Goal: Task Accomplishment & Management: Use online tool/utility

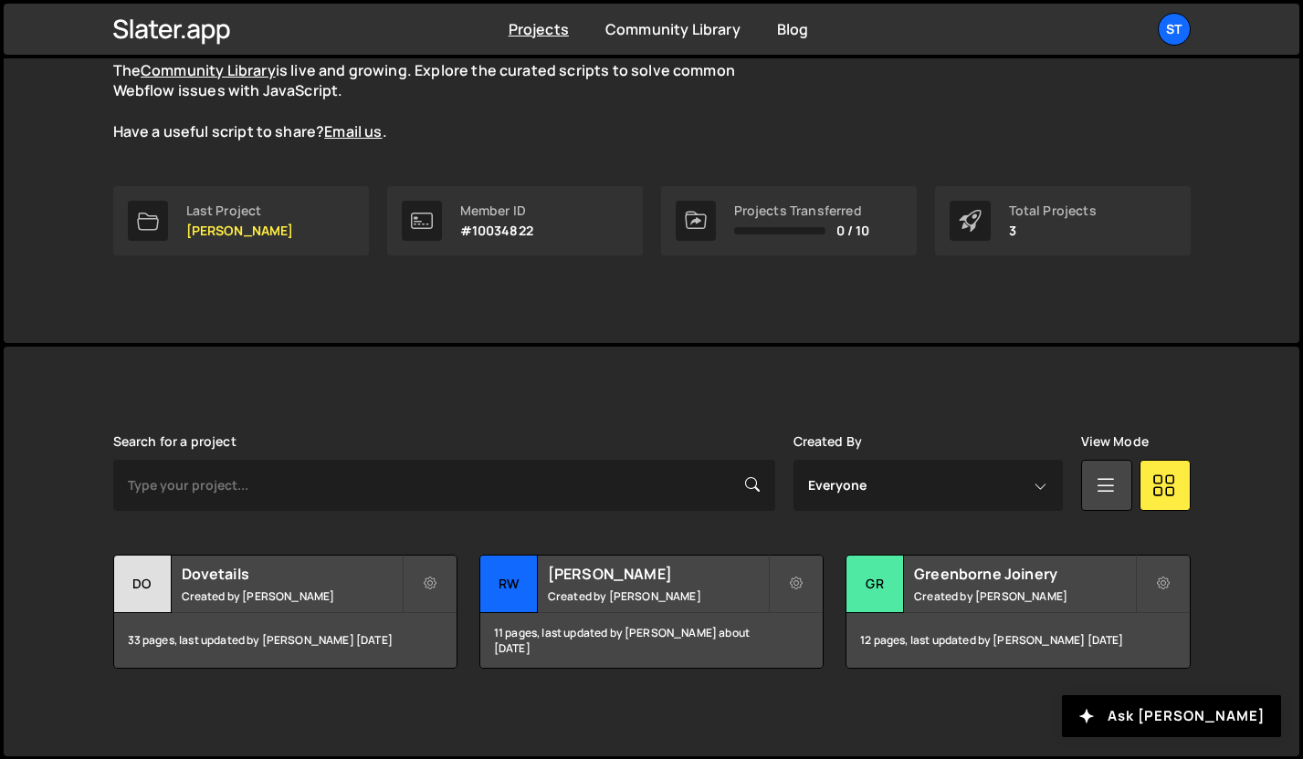
scroll to position [188, 0]
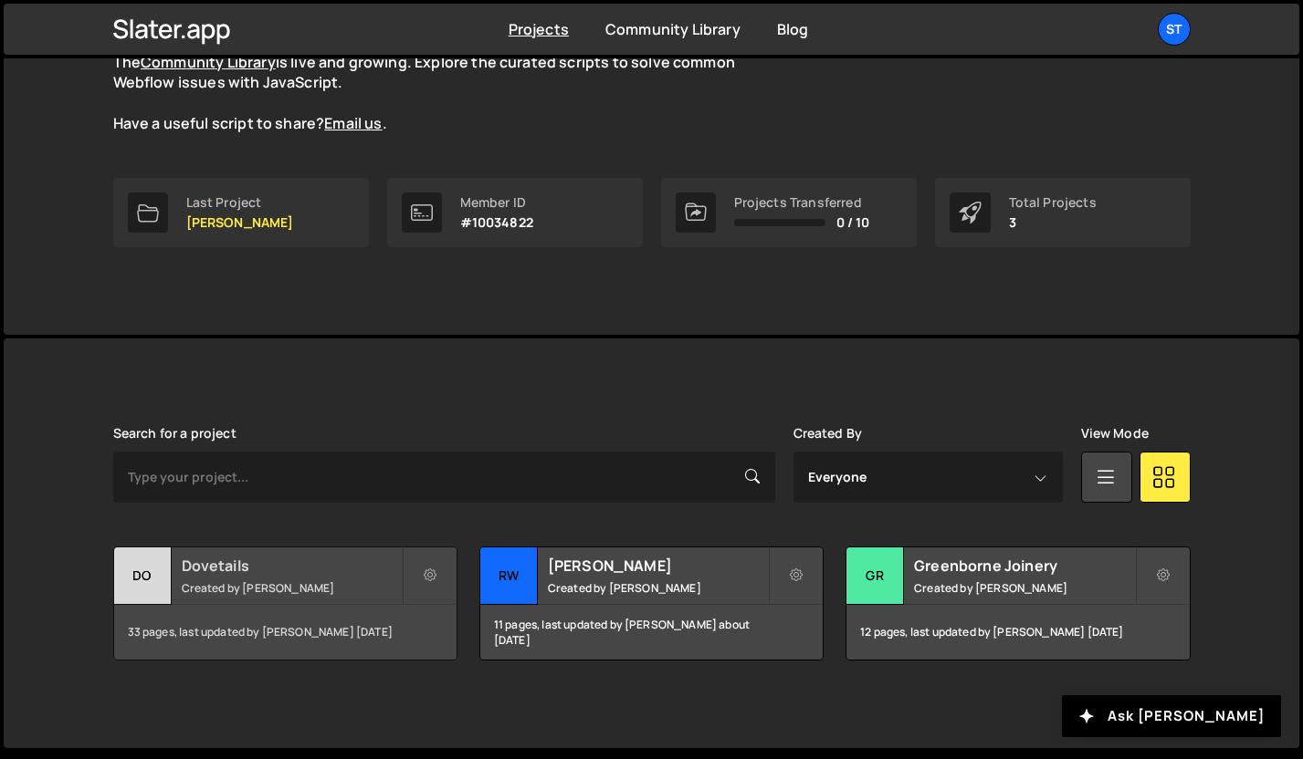
click at [293, 579] on div "Dovetails Created by Kevin Davis" at bounding box center [285, 576] width 342 height 57
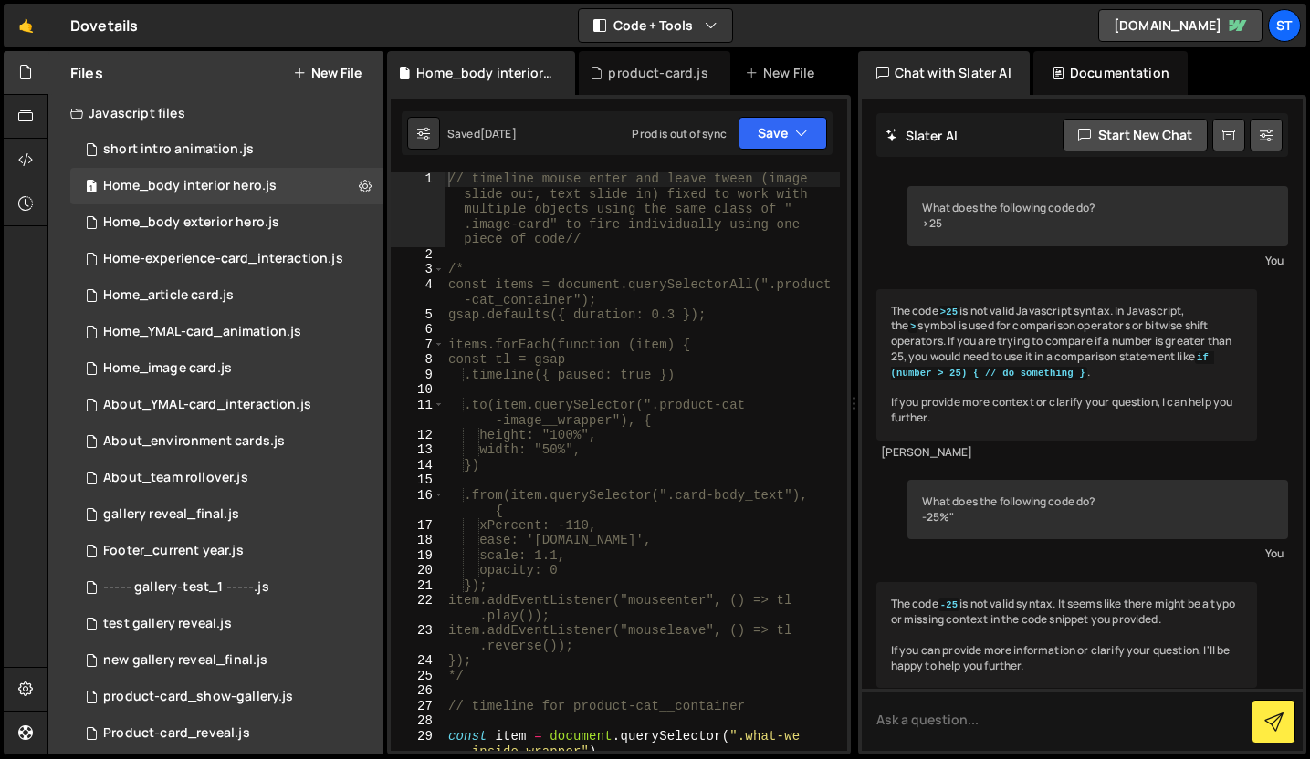
scroll to position [997, 0]
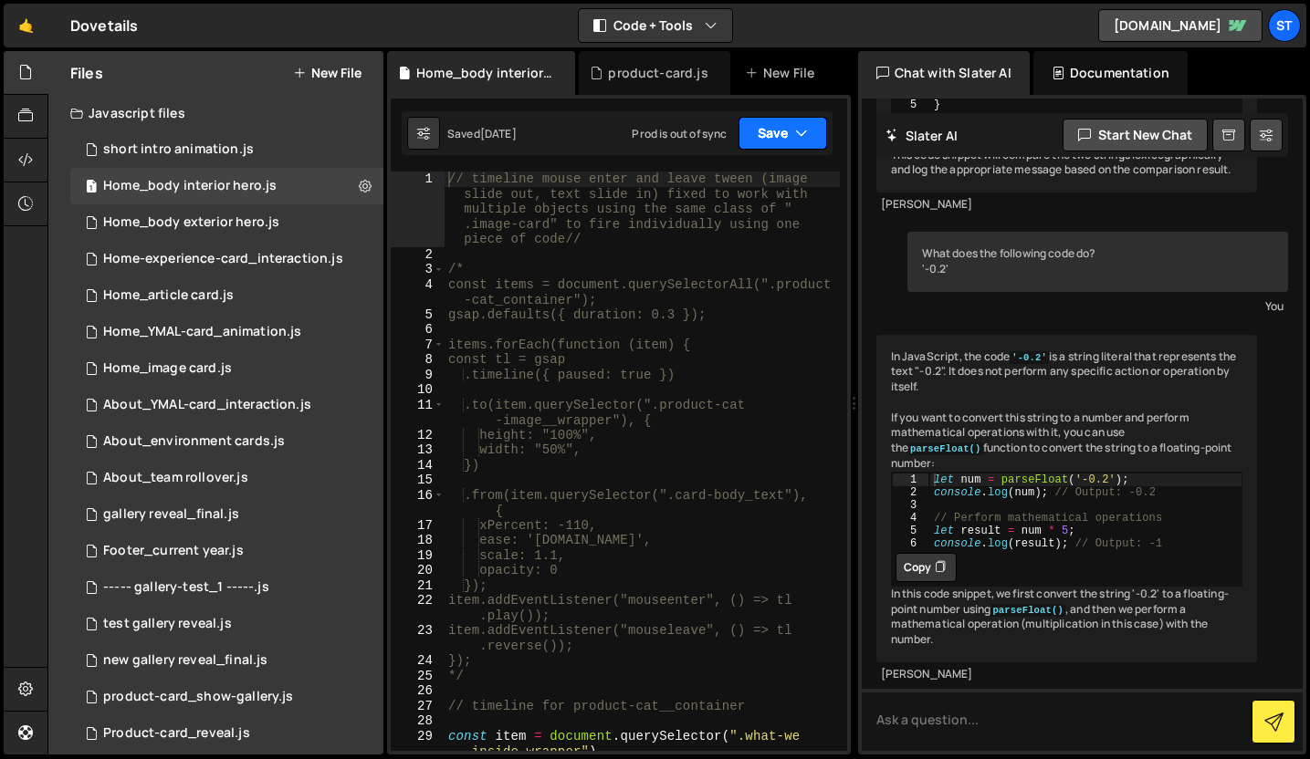
click at [789, 140] on button "Save" at bounding box center [782, 133] width 89 height 33
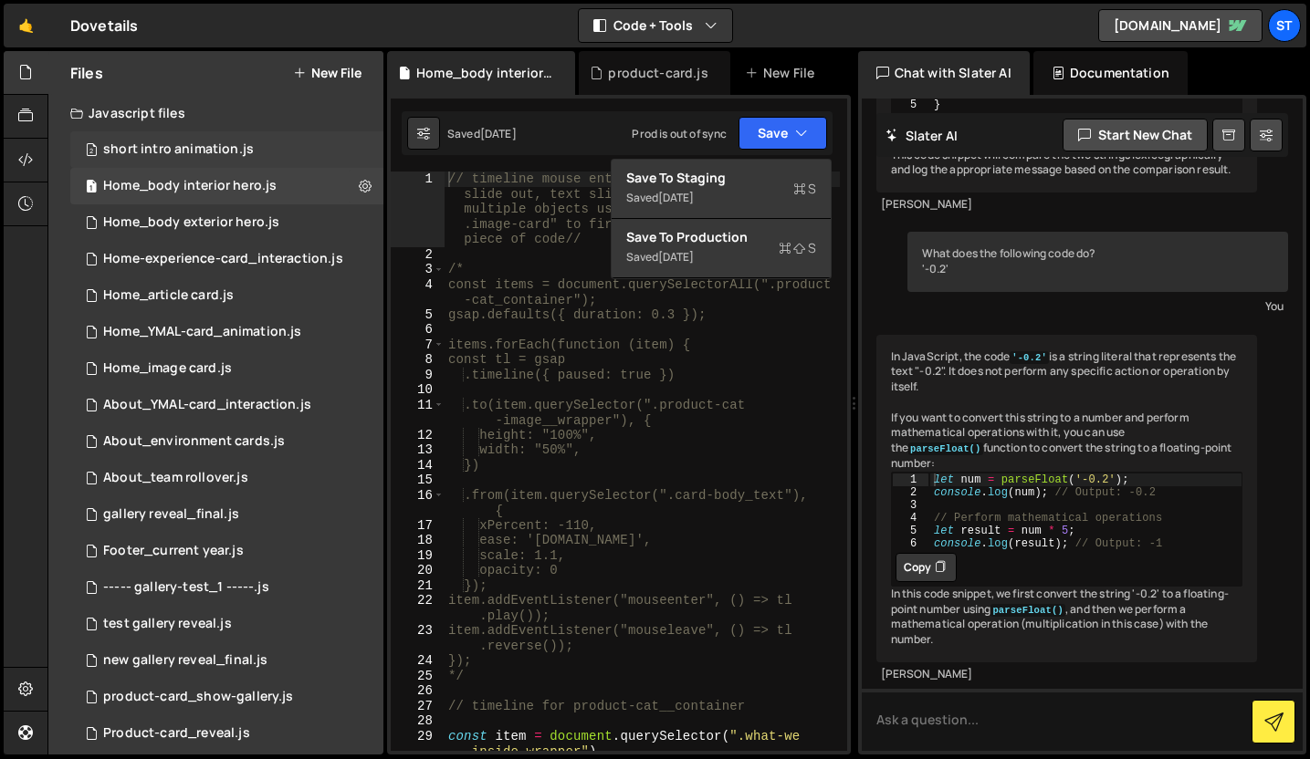
click at [225, 148] on div "short intro animation.js" at bounding box center [178, 149] width 151 height 16
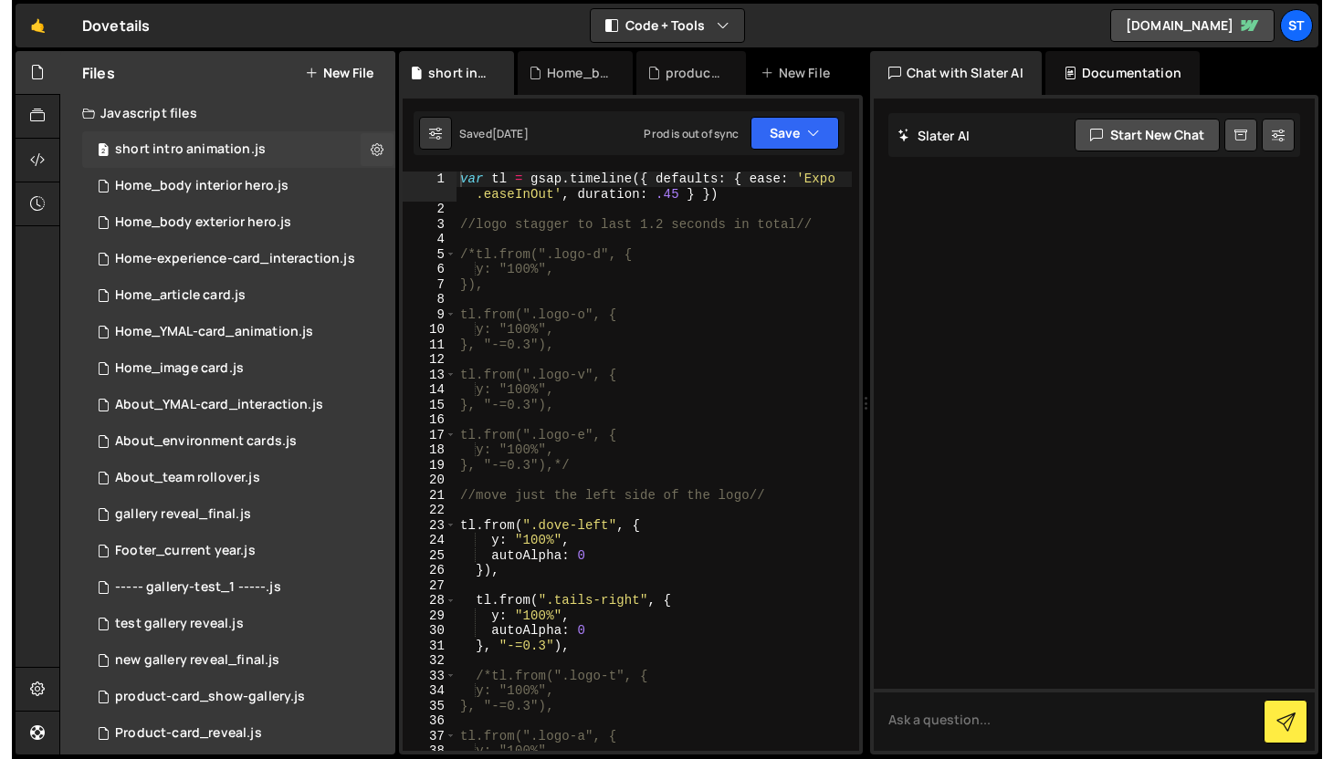
scroll to position [0, 0]
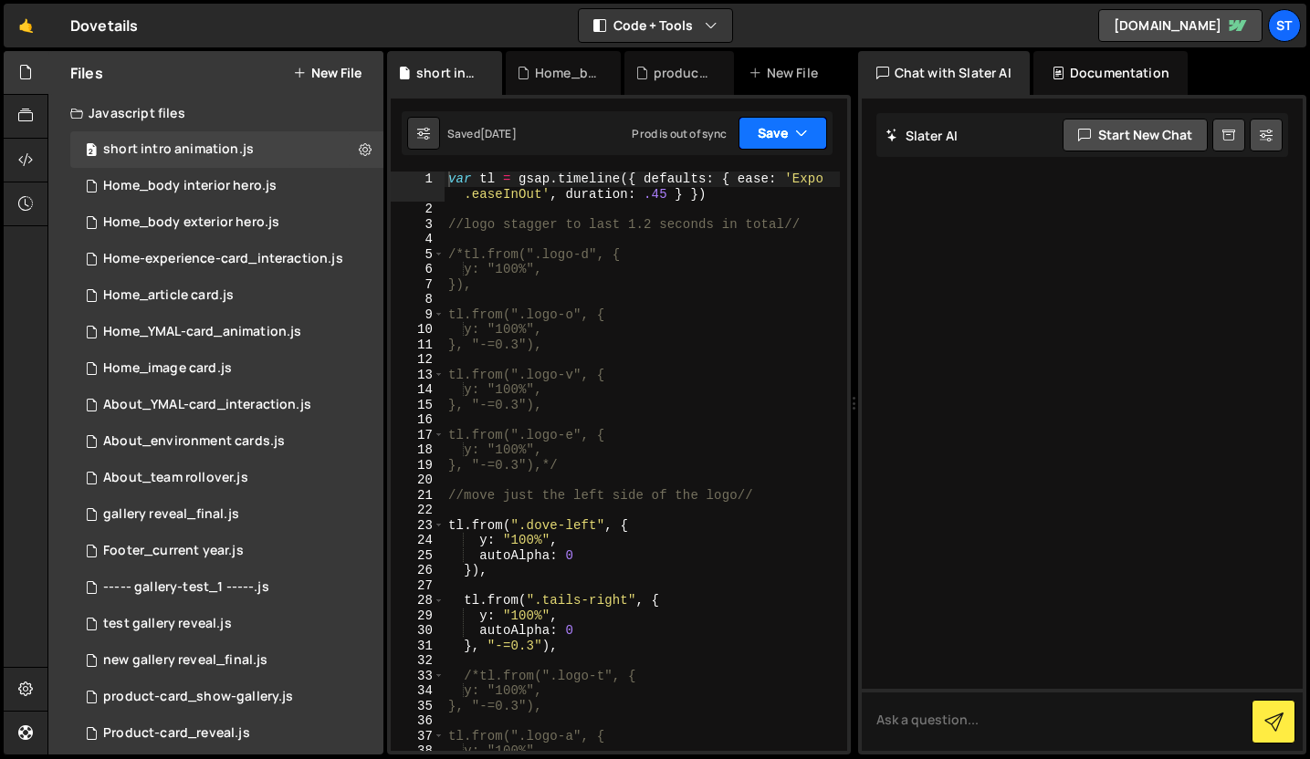
click at [790, 134] on button "Save" at bounding box center [782, 133] width 89 height 33
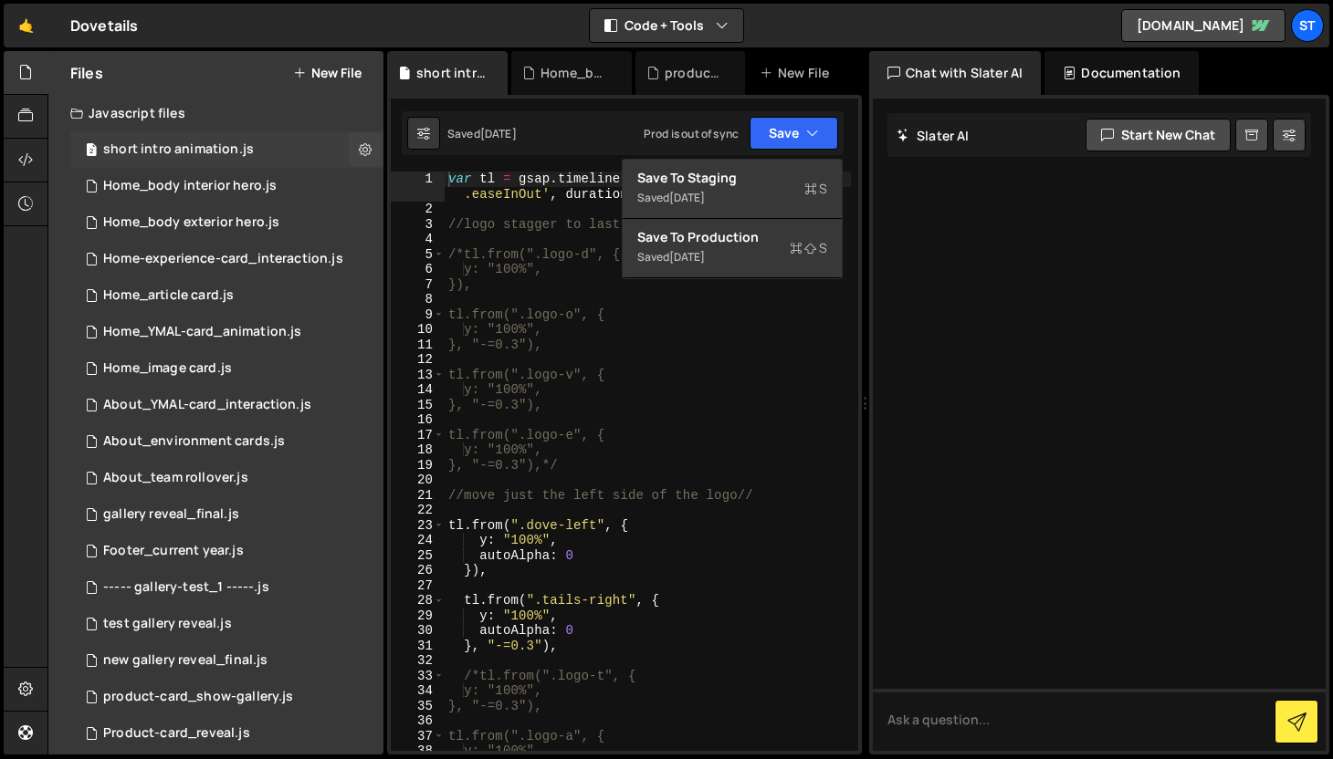
click at [213, 145] on div "short intro animation.js" at bounding box center [178, 149] width 151 height 16
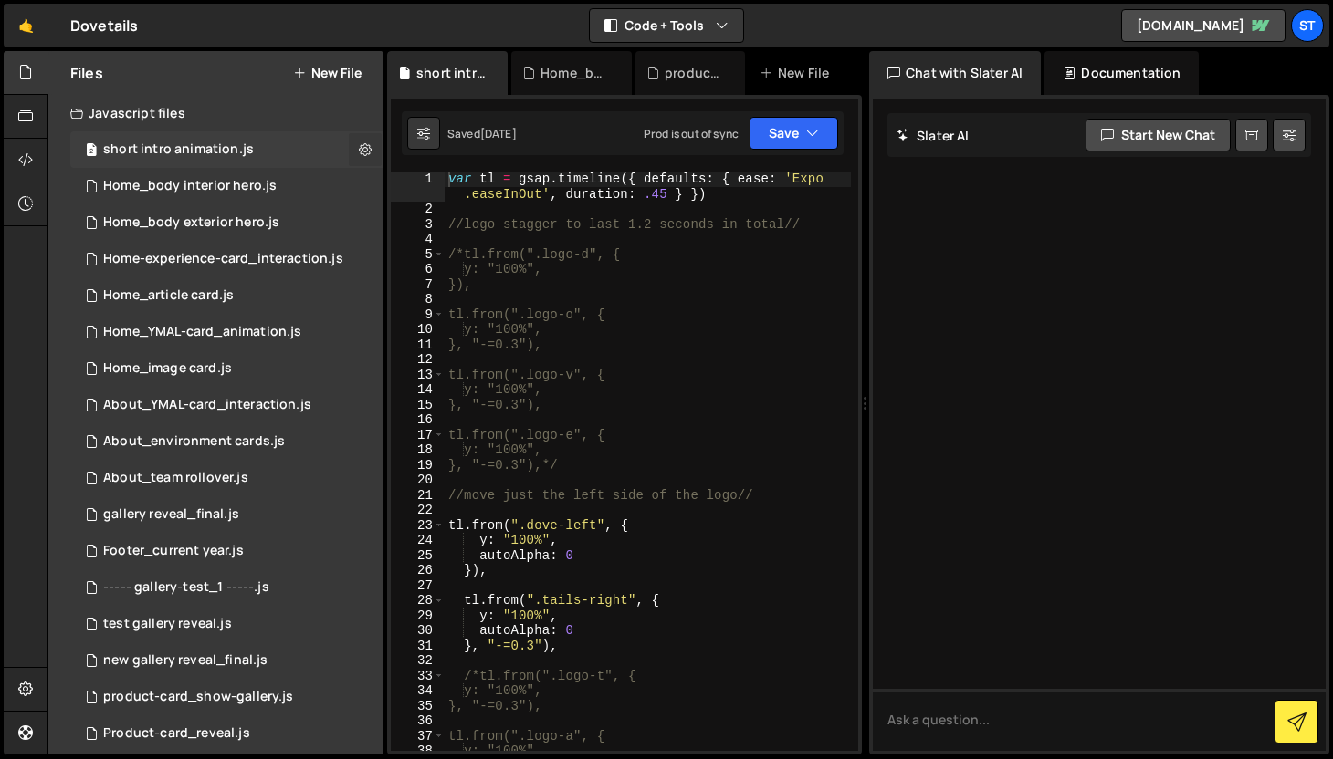
click at [361, 144] on icon at bounding box center [365, 149] width 13 height 17
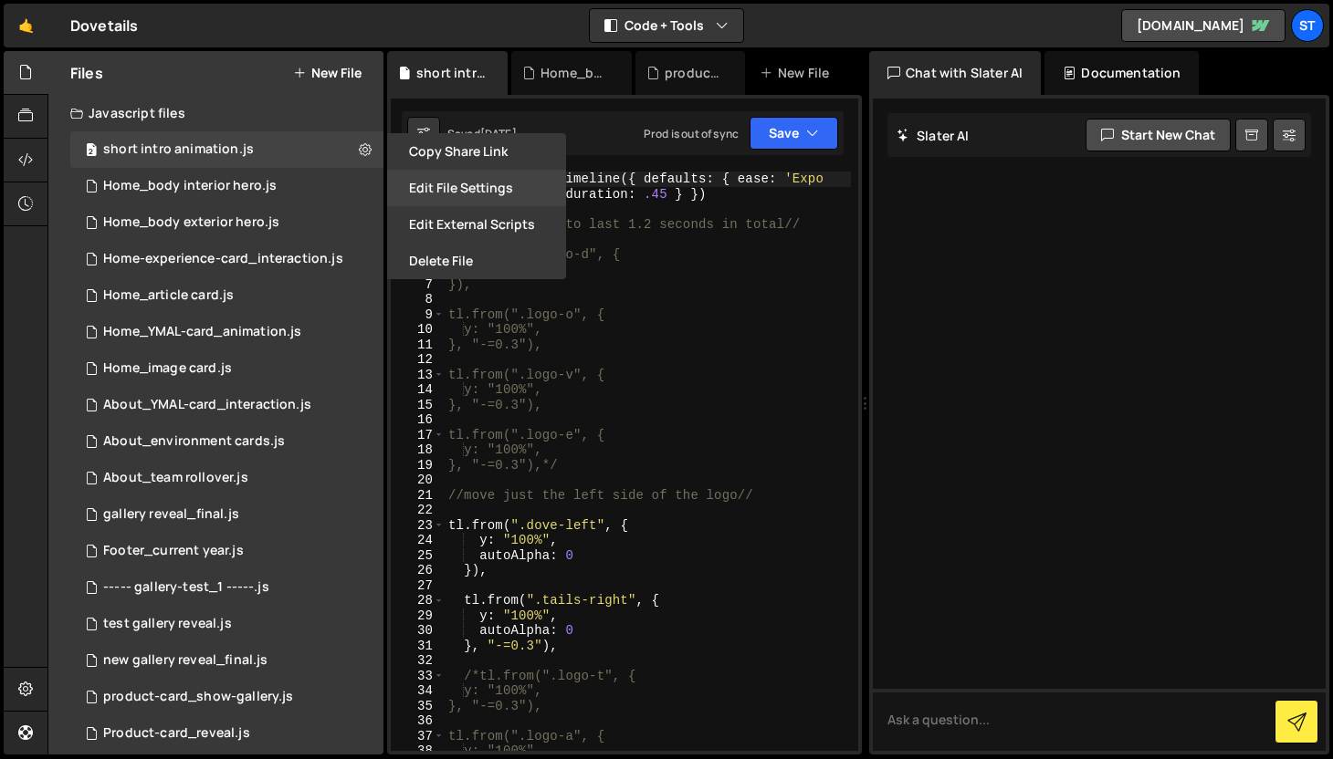
click at [483, 190] on button "Edit File Settings" at bounding box center [476, 188] width 179 height 37
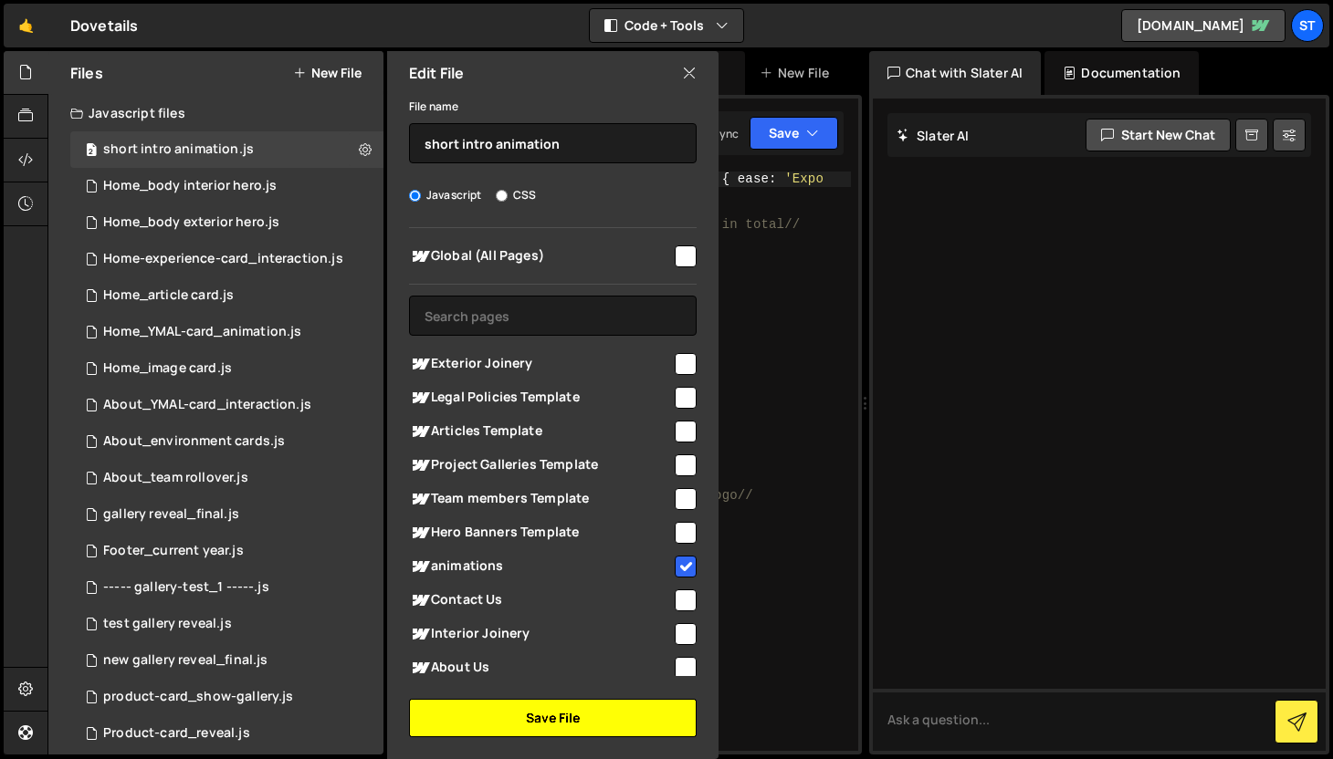
click at [554, 722] on button "Save File" at bounding box center [553, 718] width 288 height 38
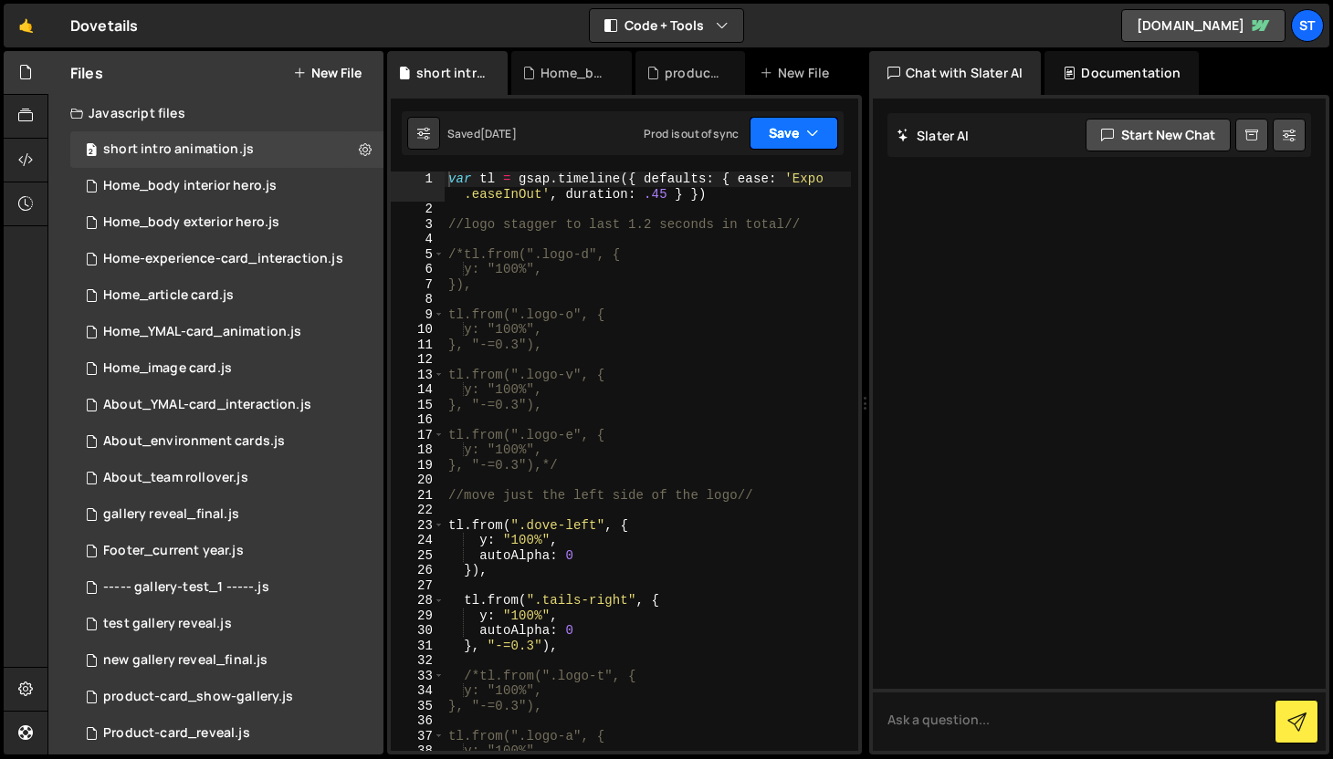
click at [809, 130] on icon "button" at bounding box center [812, 133] width 13 height 18
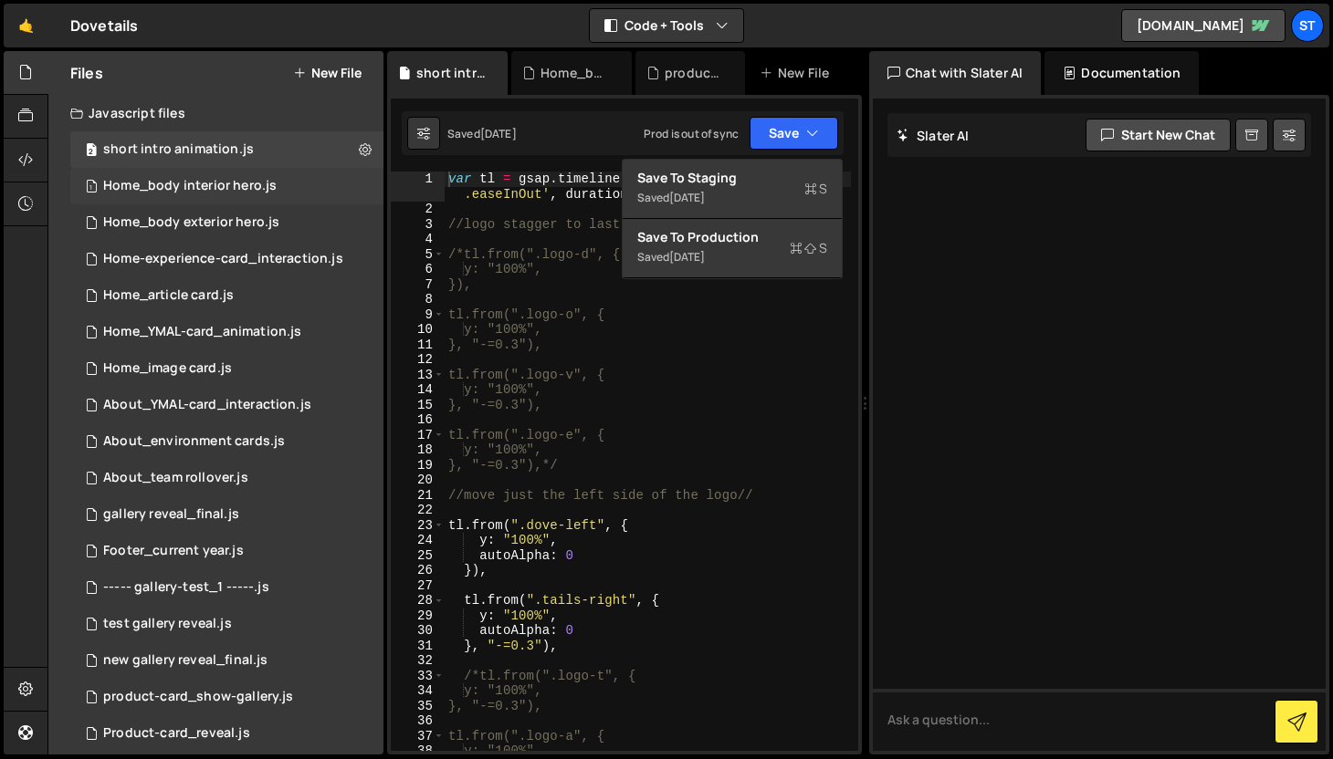
click at [259, 184] on div "Home_body interior hero.js" at bounding box center [189, 186] width 173 height 16
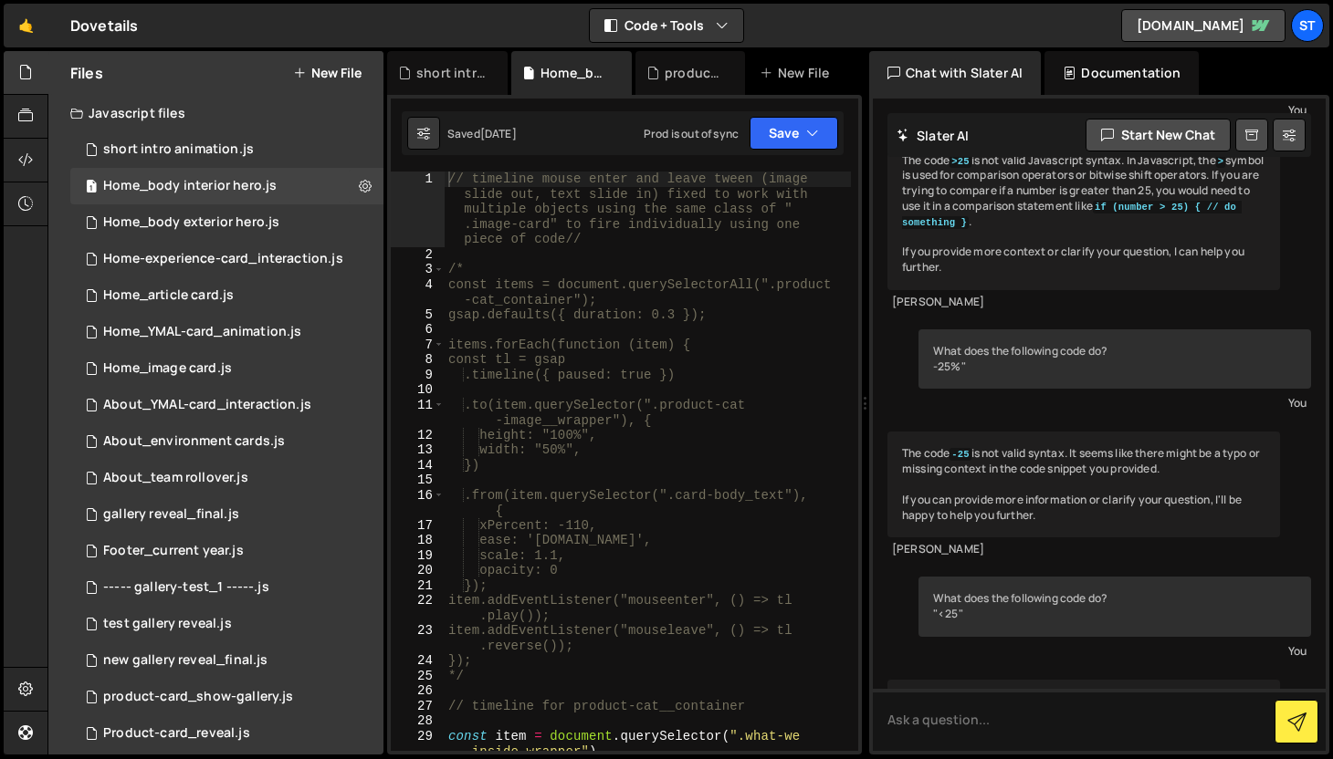
scroll to position [997, 0]
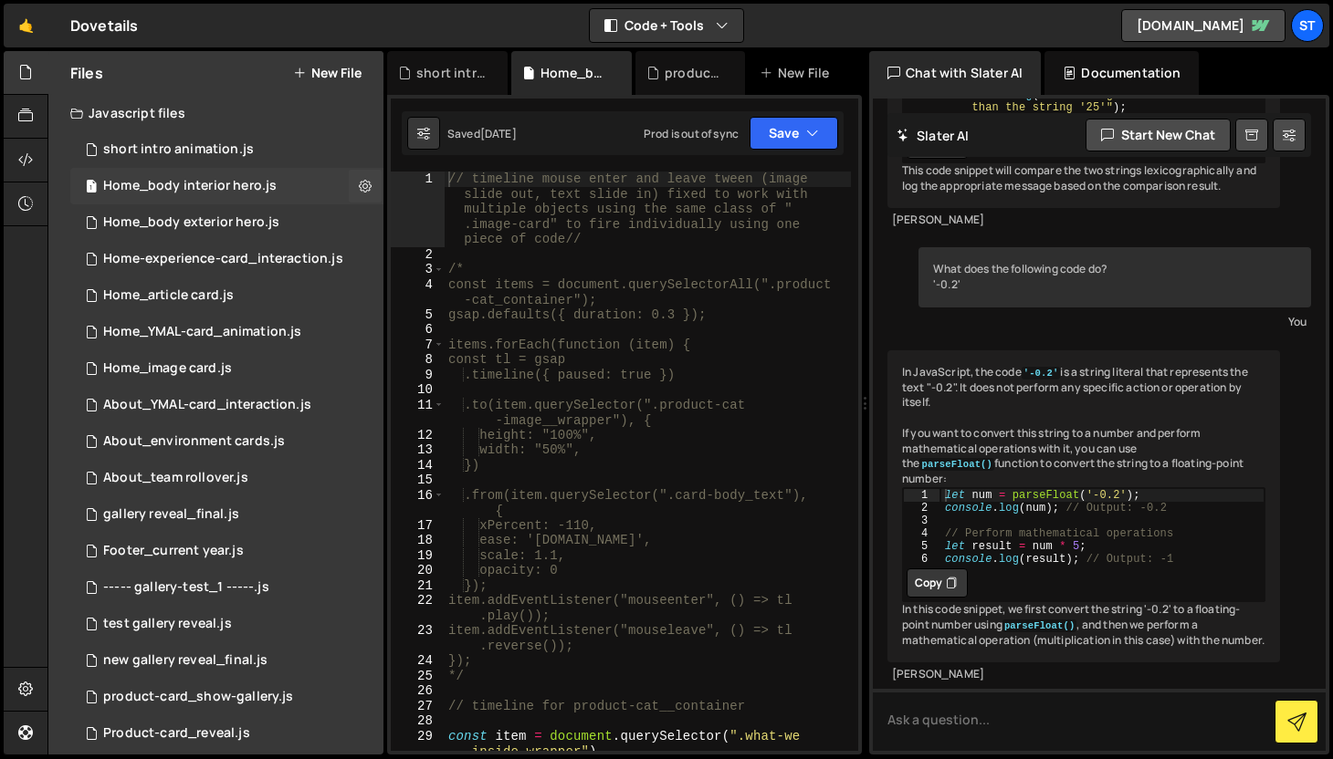
click at [206, 184] on div "Home_body interior hero.js" at bounding box center [189, 186] width 173 height 16
click at [815, 128] on icon "button" at bounding box center [812, 133] width 13 height 18
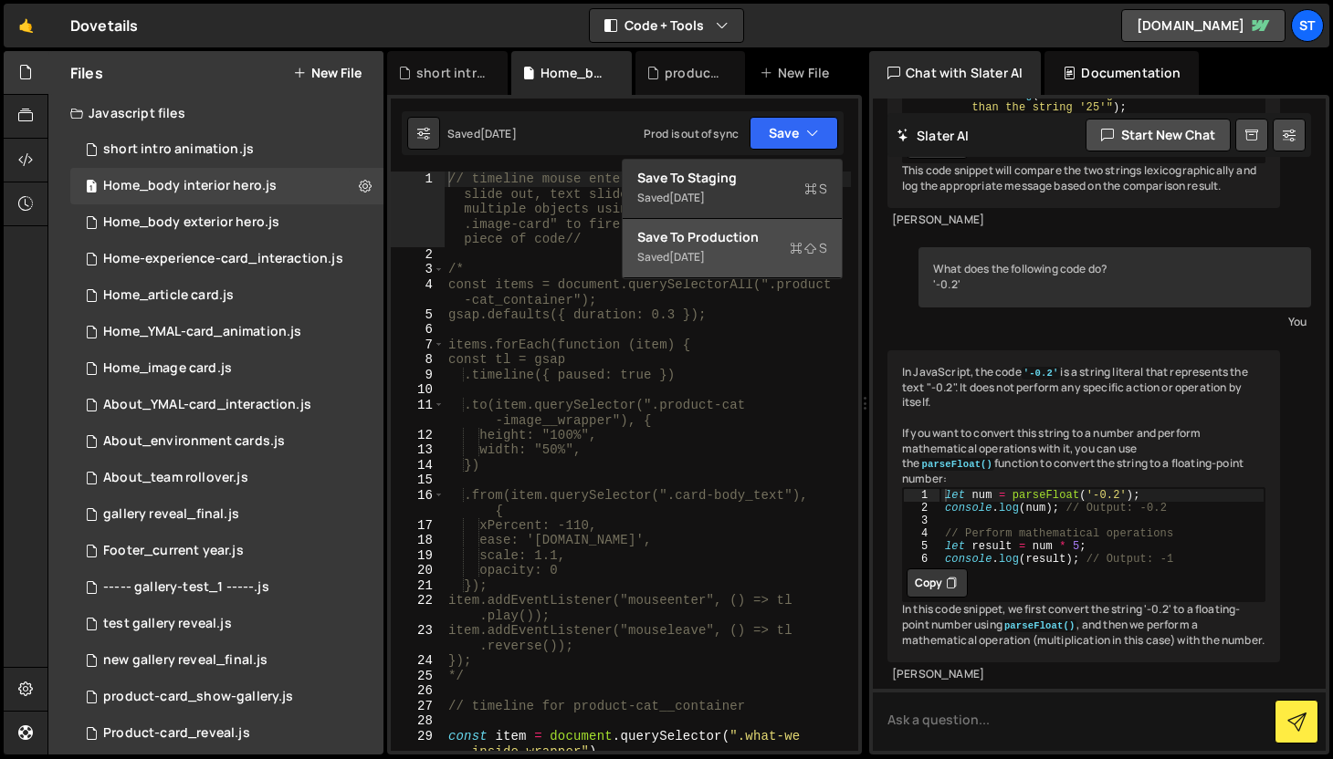
click at [727, 247] on div "Saved [DATE]" at bounding box center [732, 257] width 190 height 22
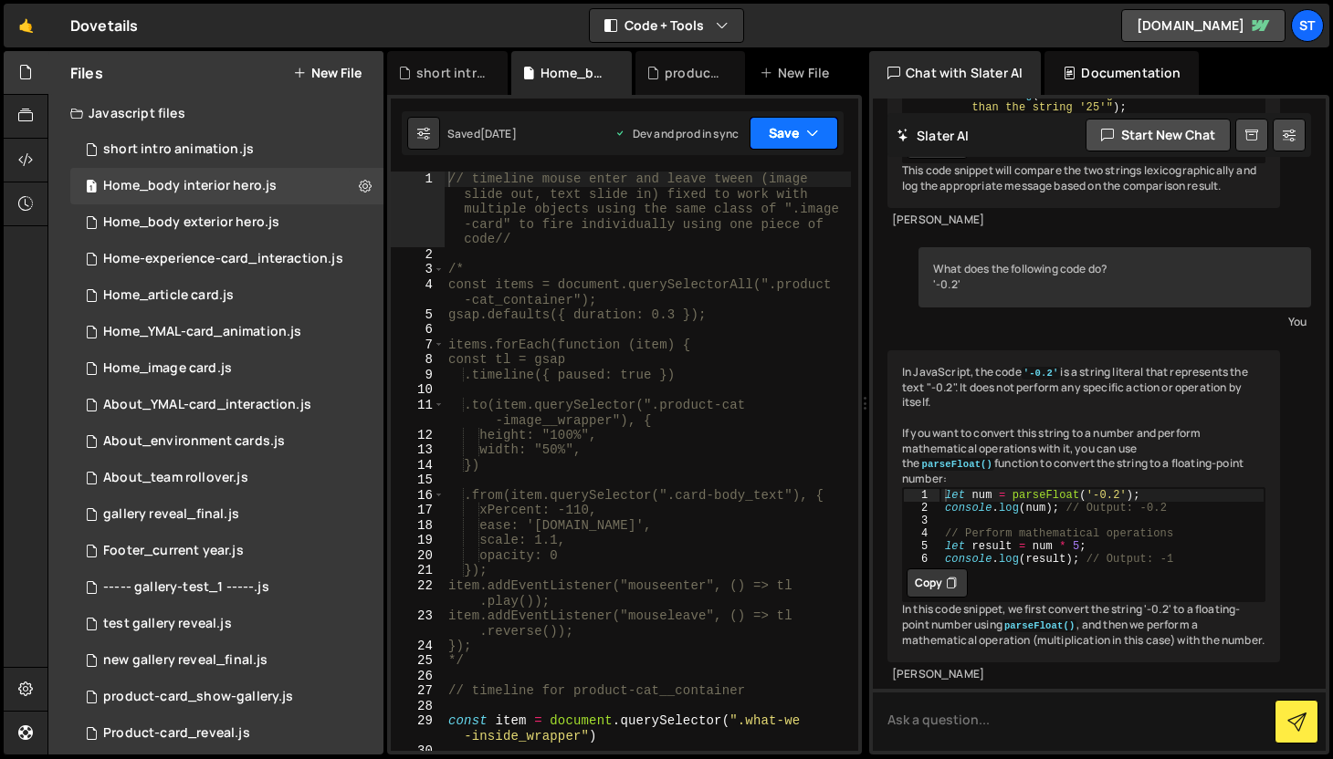
click at [821, 120] on button "Save" at bounding box center [793, 133] width 89 height 33
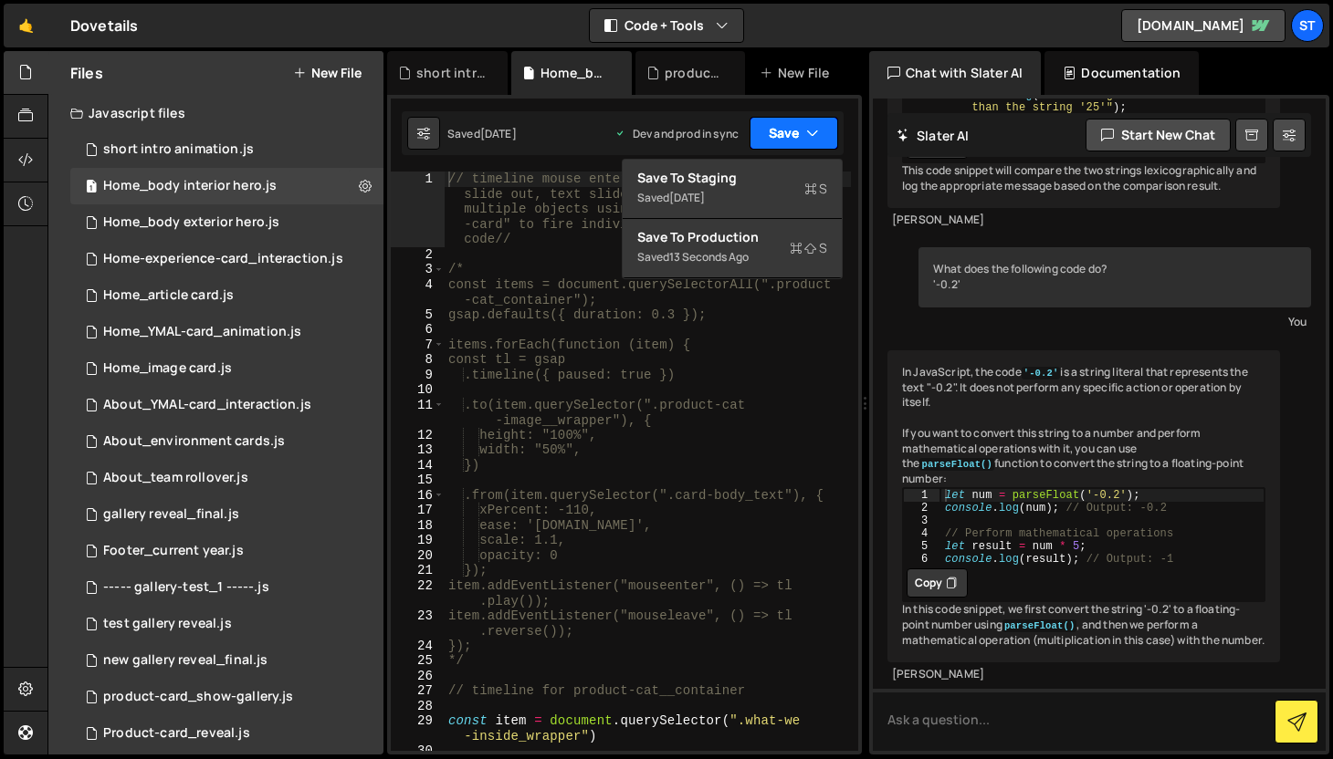
click at [821, 120] on button "Save" at bounding box center [793, 133] width 89 height 33
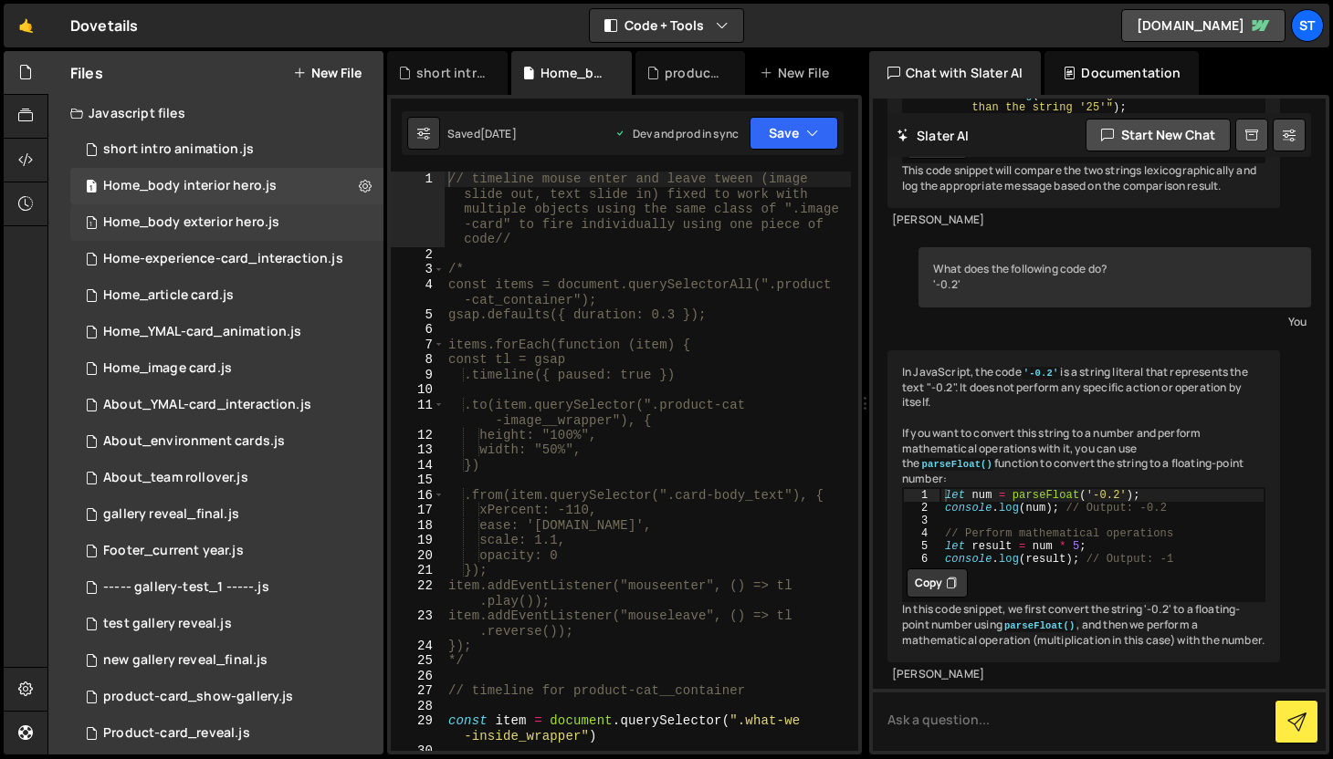
click at [224, 223] on div "Home_body exterior hero.js" at bounding box center [191, 223] width 176 height 16
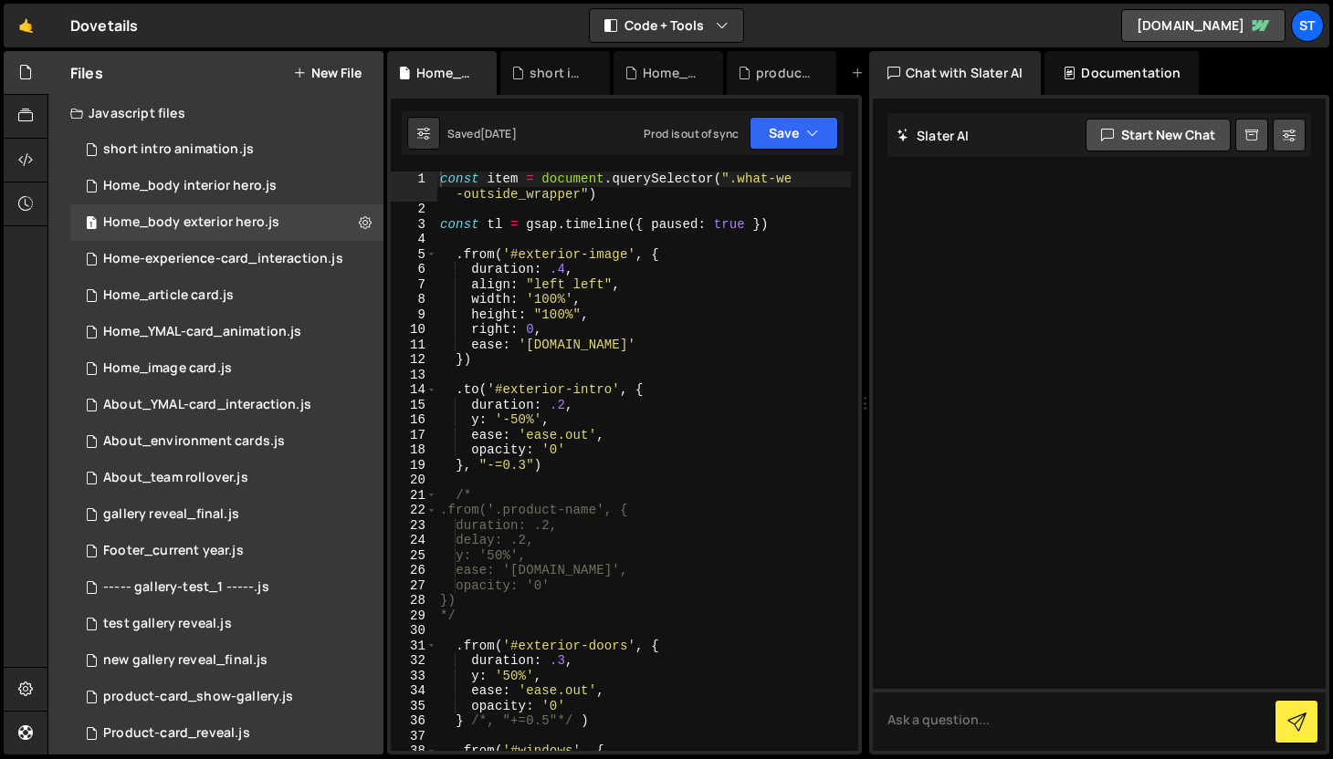
scroll to position [0, 0]
click at [814, 132] on icon "button" at bounding box center [812, 133] width 13 height 18
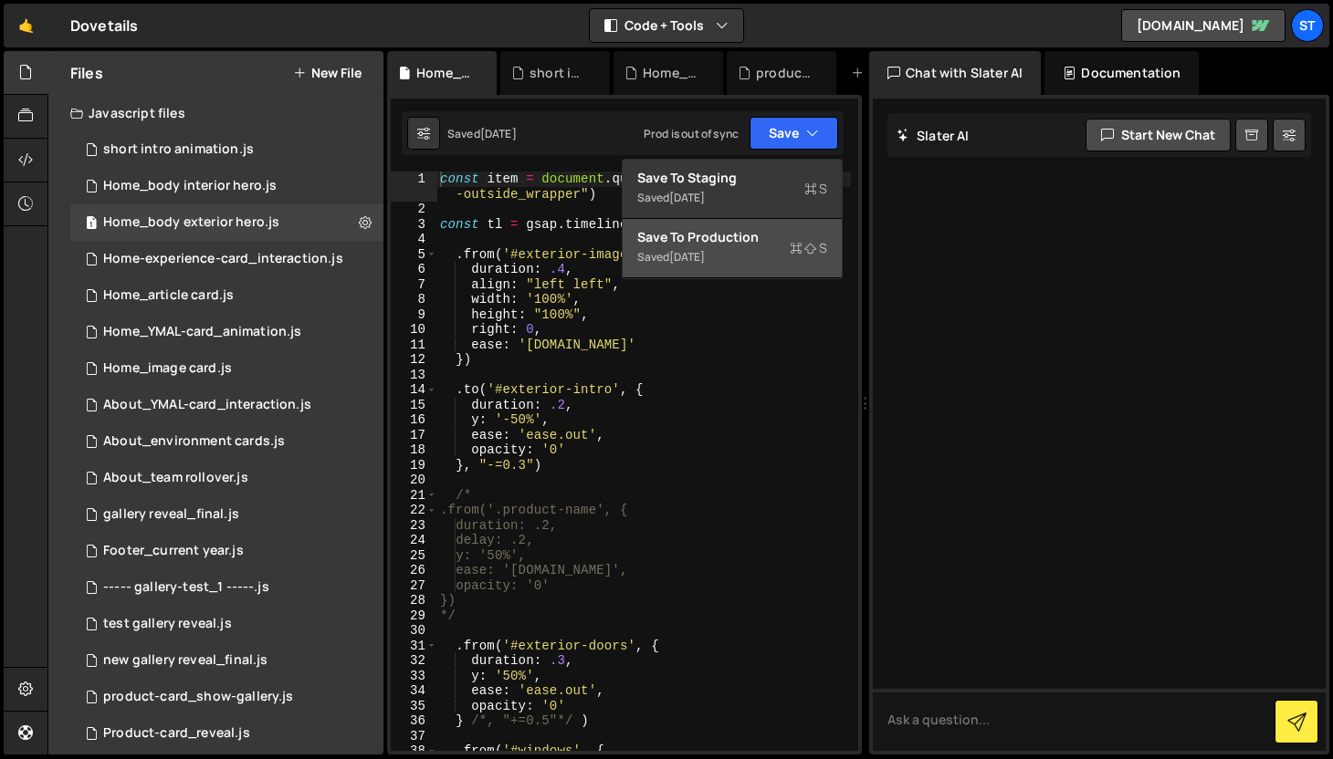
click at [710, 244] on div "Save to Production S" at bounding box center [732, 237] width 190 height 18
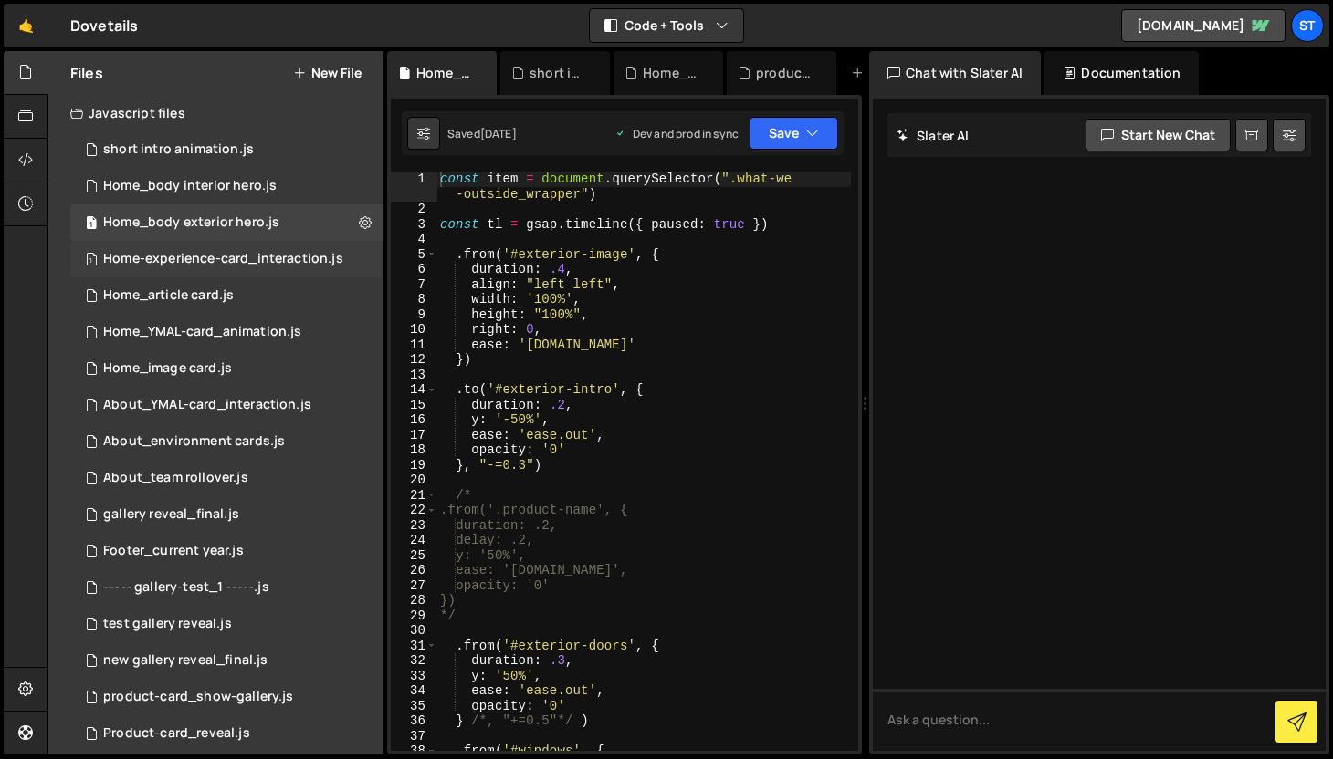
click at [257, 256] on div "Home-experience-card_interaction.js" at bounding box center [223, 259] width 240 height 16
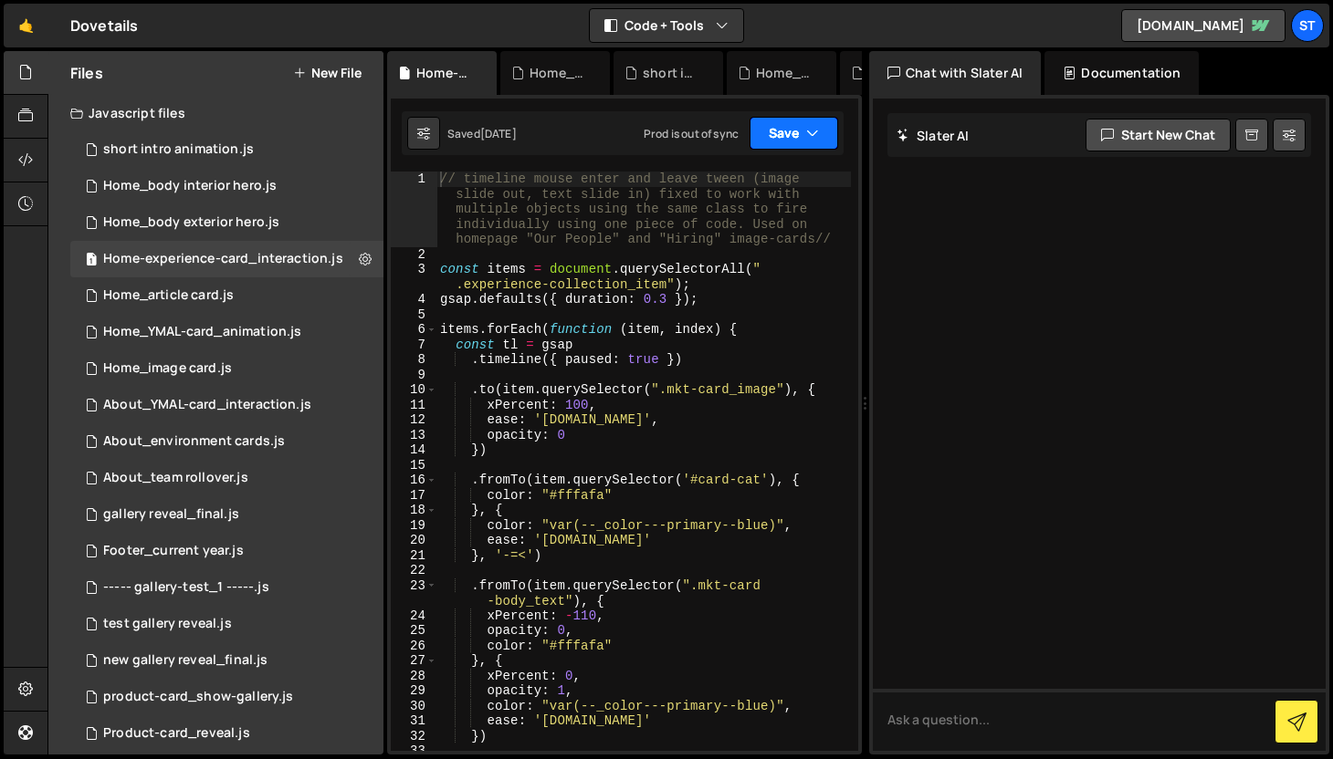
click at [794, 131] on button "Save" at bounding box center [793, 133] width 89 height 33
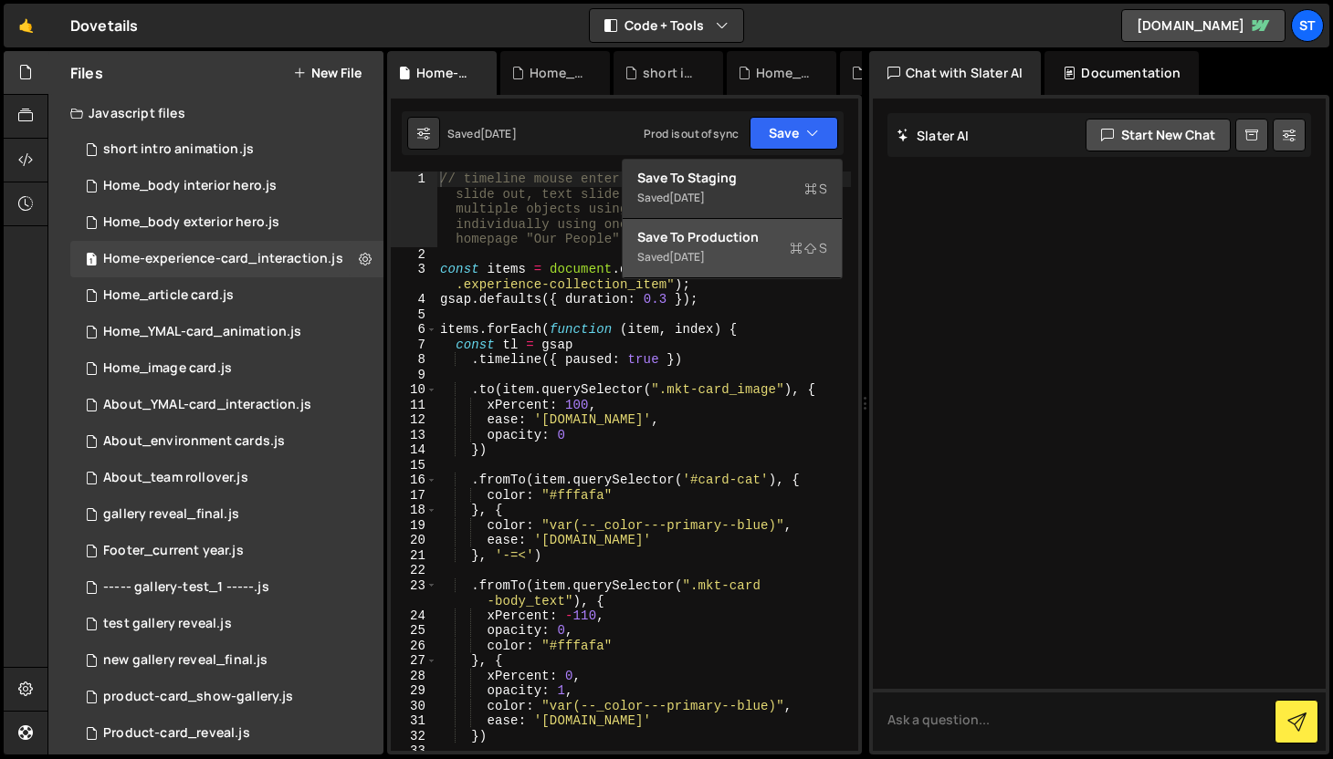
click at [741, 237] on div "Save to Production S" at bounding box center [732, 237] width 190 height 18
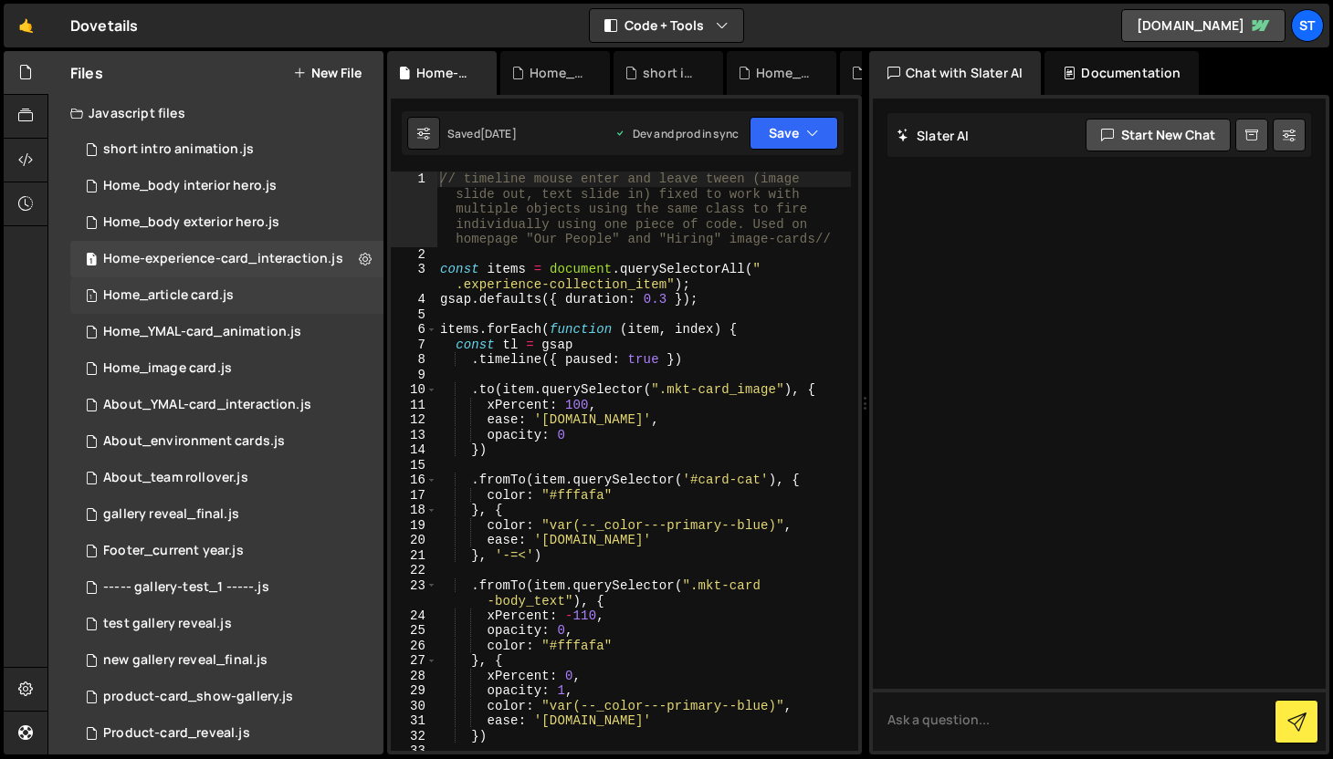
click at [230, 300] on div "Home_article card.js" at bounding box center [168, 296] width 131 height 16
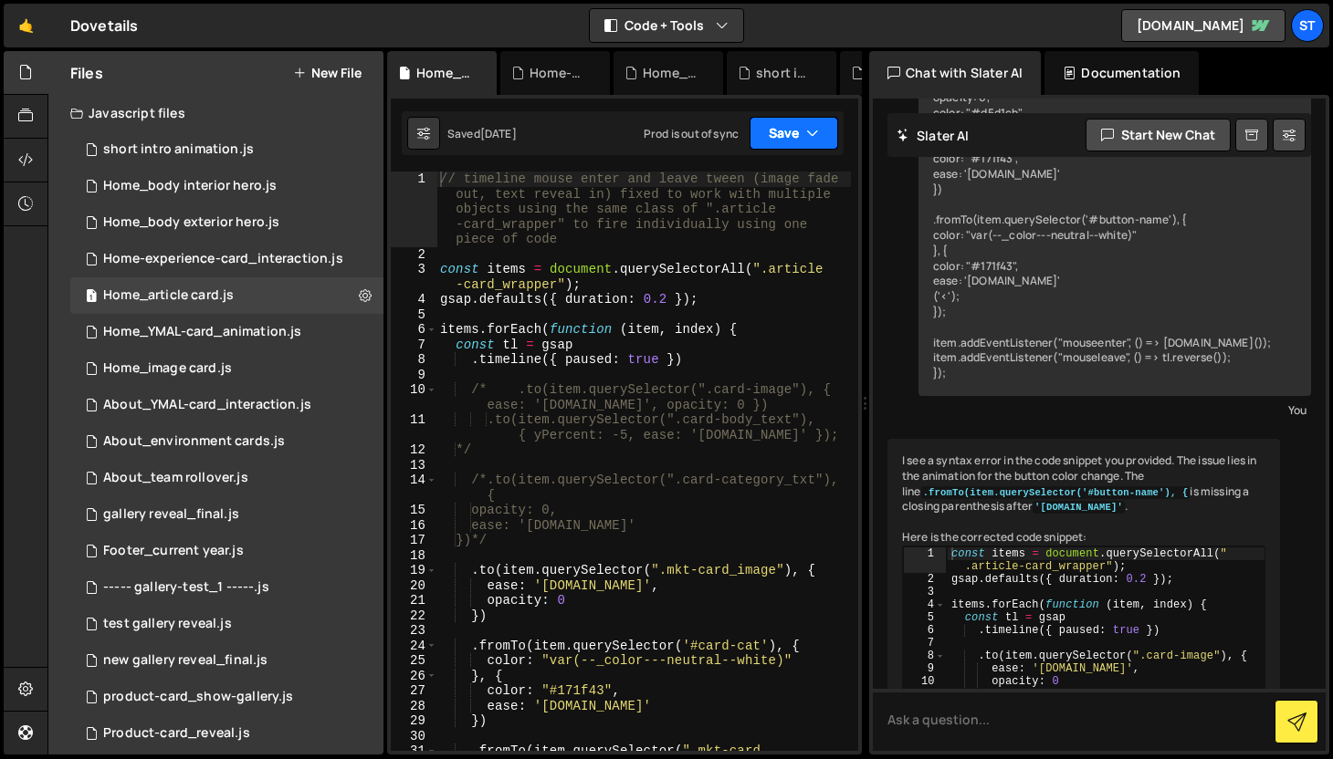
scroll to position [8255, 0]
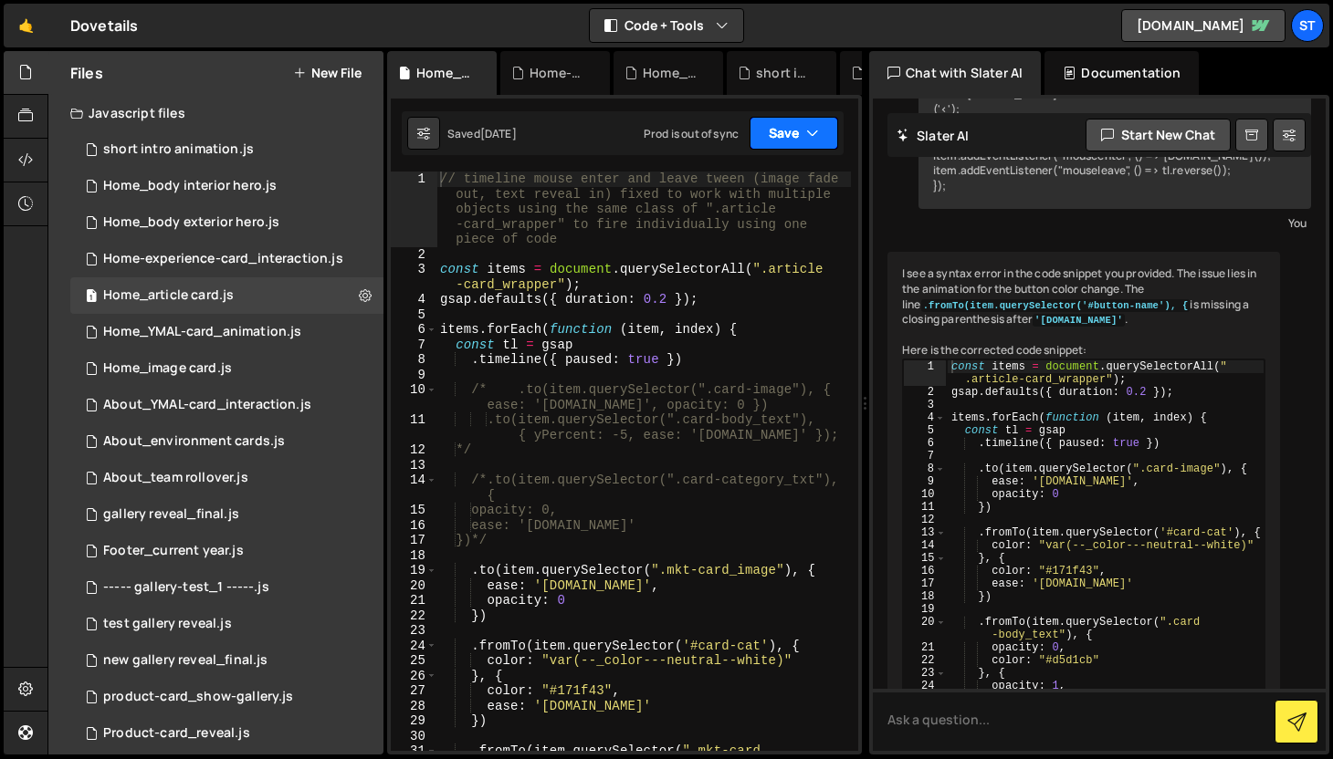
click at [814, 136] on icon "button" at bounding box center [812, 133] width 13 height 18
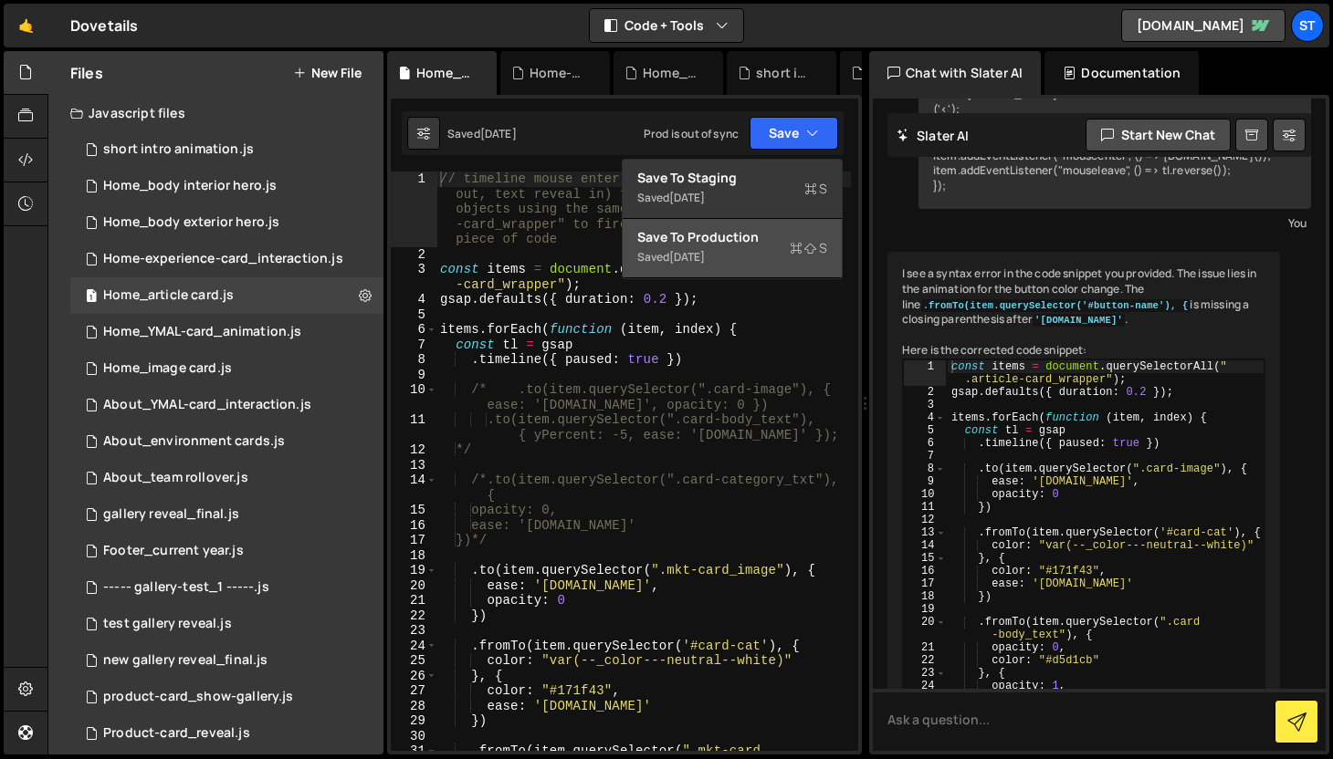
click at [743, 252] on button "Save to Production S Saved [DATE]" at bounding box center [732, 248] width 219 height 59
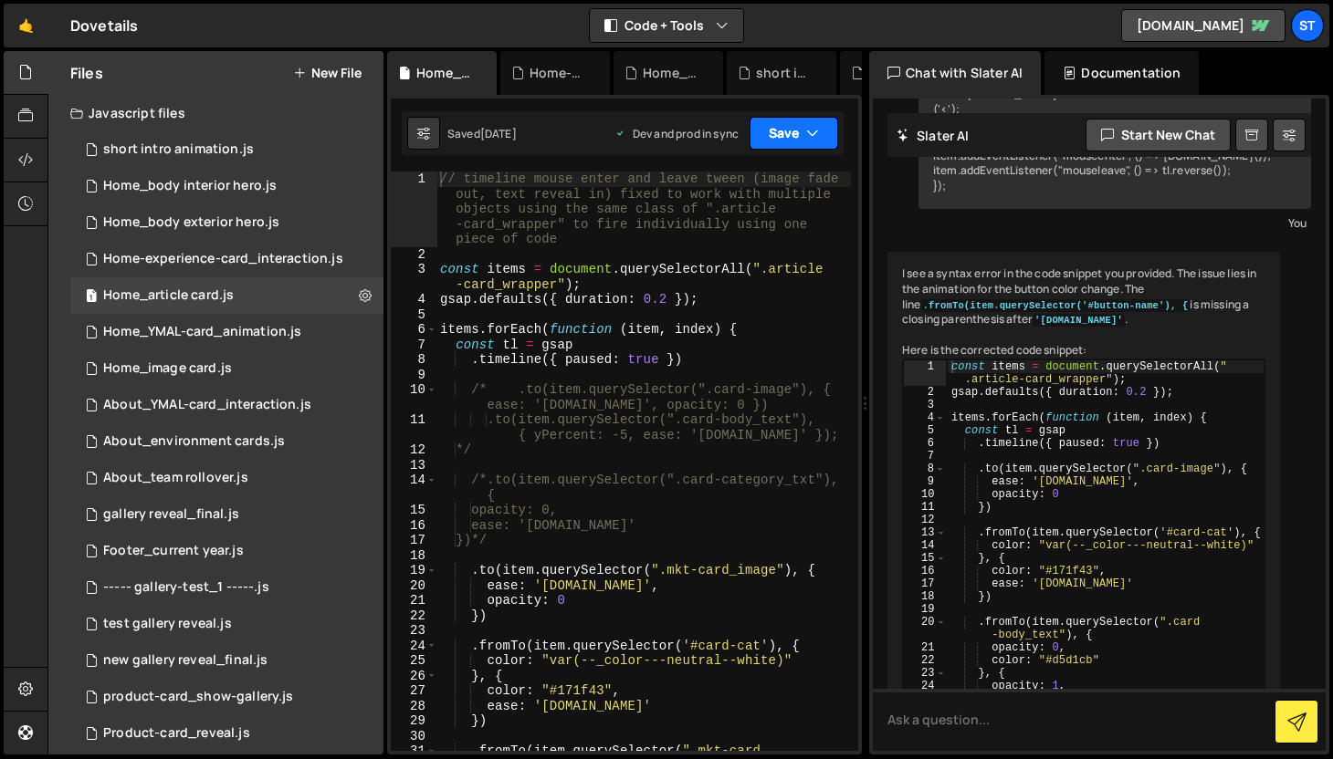
click at [816, 126] on icon "button" at bounding box center [812, 133] width 13 height 18
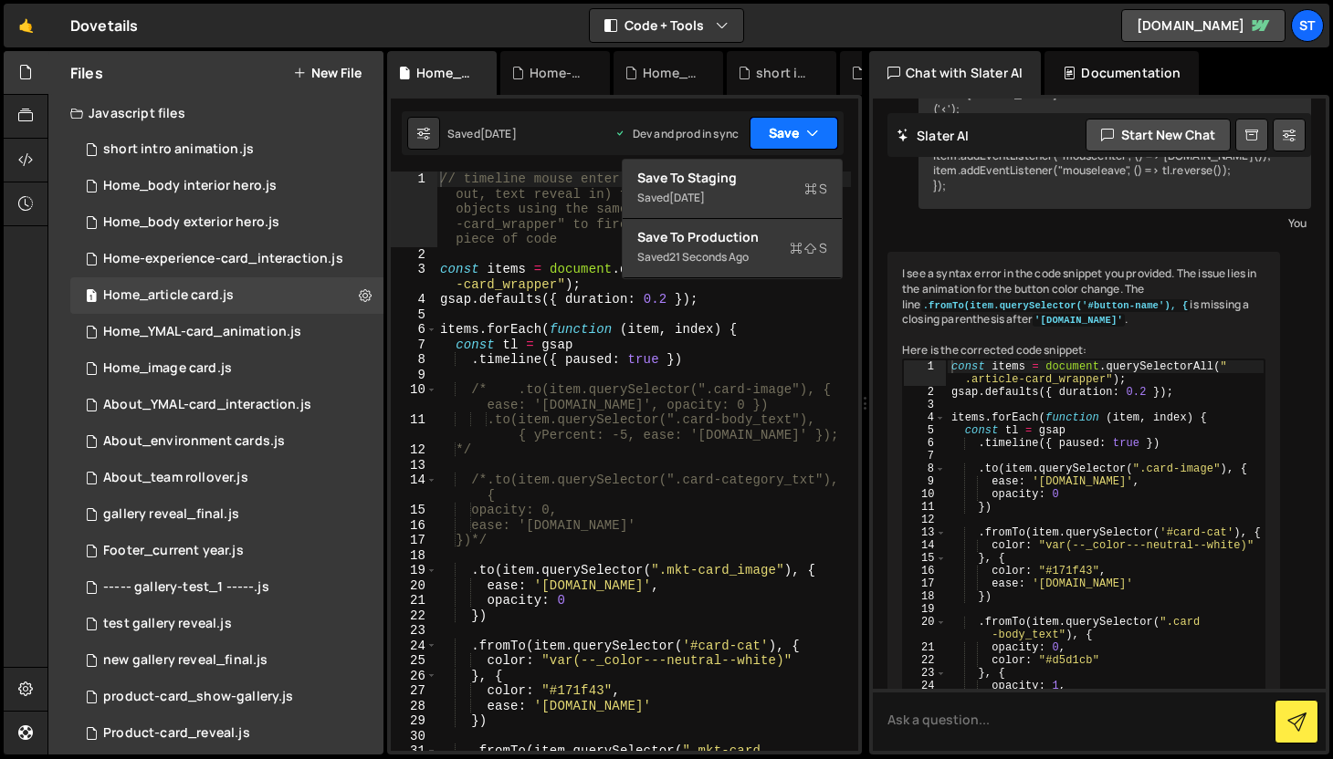
click at [816, 126] on icon "button" at bounding box center [812, 133] width 13 height 18
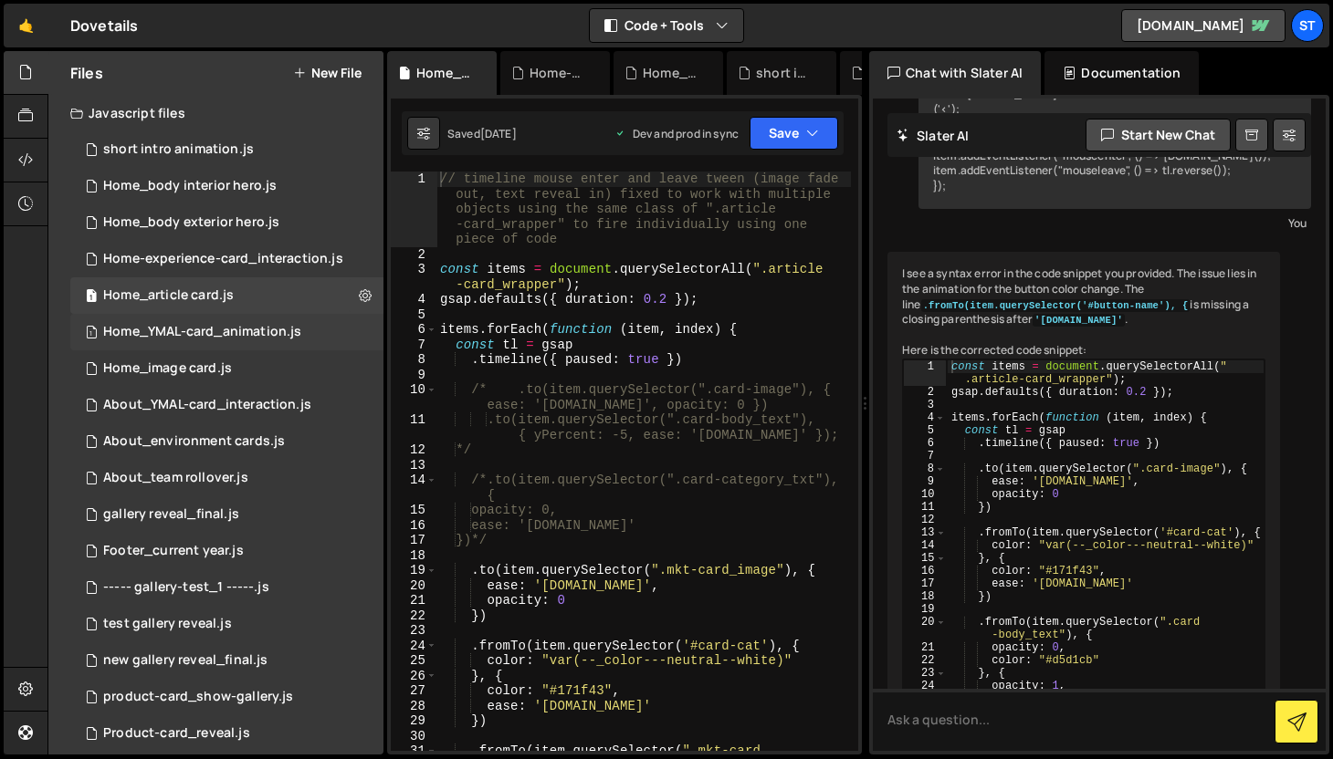
click at [232, 336] on div "Home_YMAL-card_animation.js" at bounding box center [202, 332] width 198 height 16
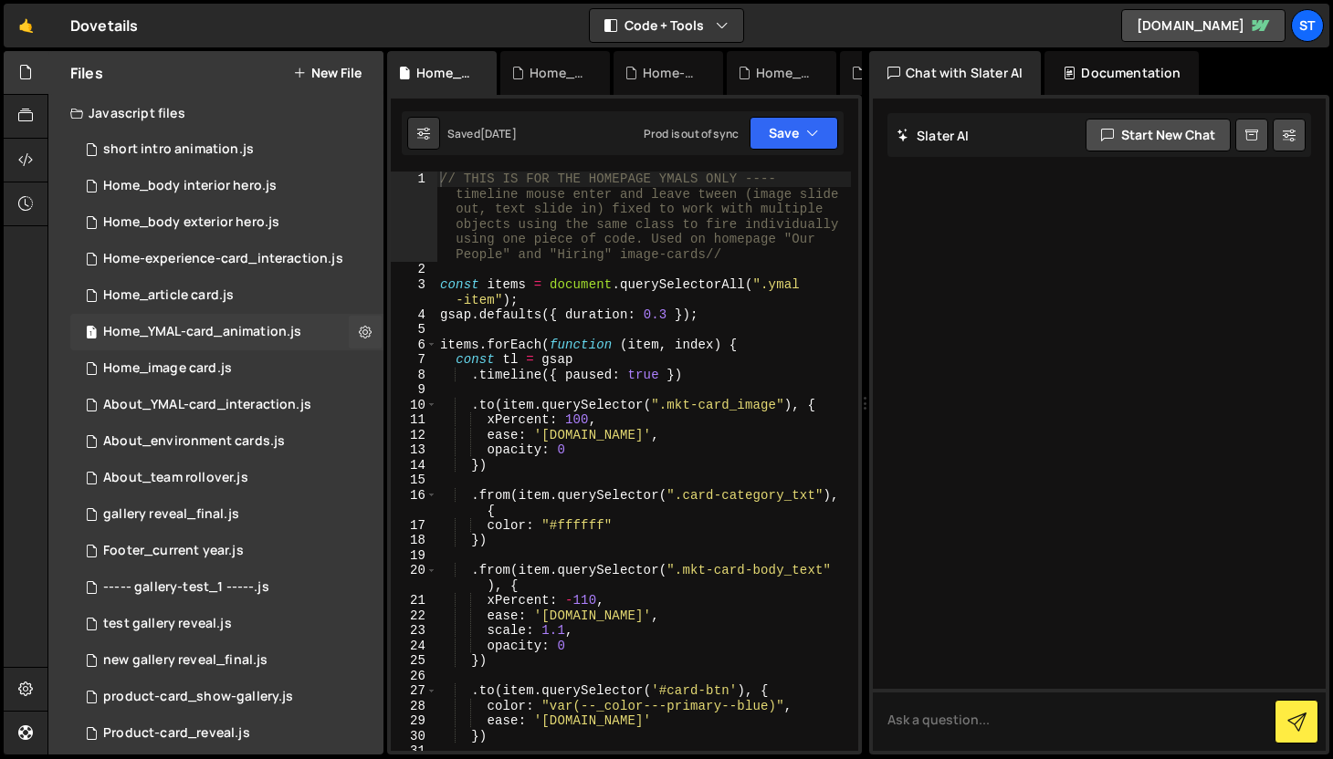
scroll to position [0, 0]
click at [813, 133] on icon "button" at bounding box center [812, 133] width 13 height 18
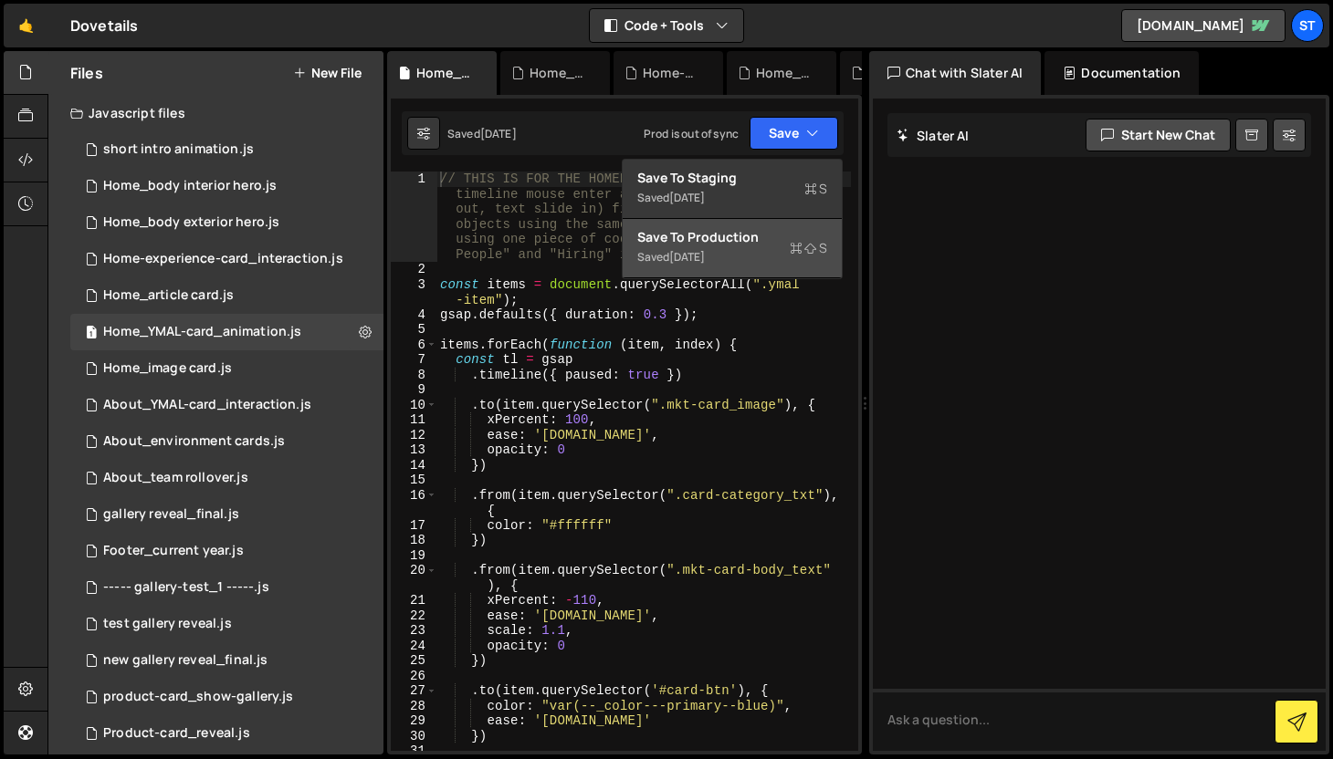
click at [705, 255] on div "[DATE]" at bounding box center [687, 257] width 36 height 16
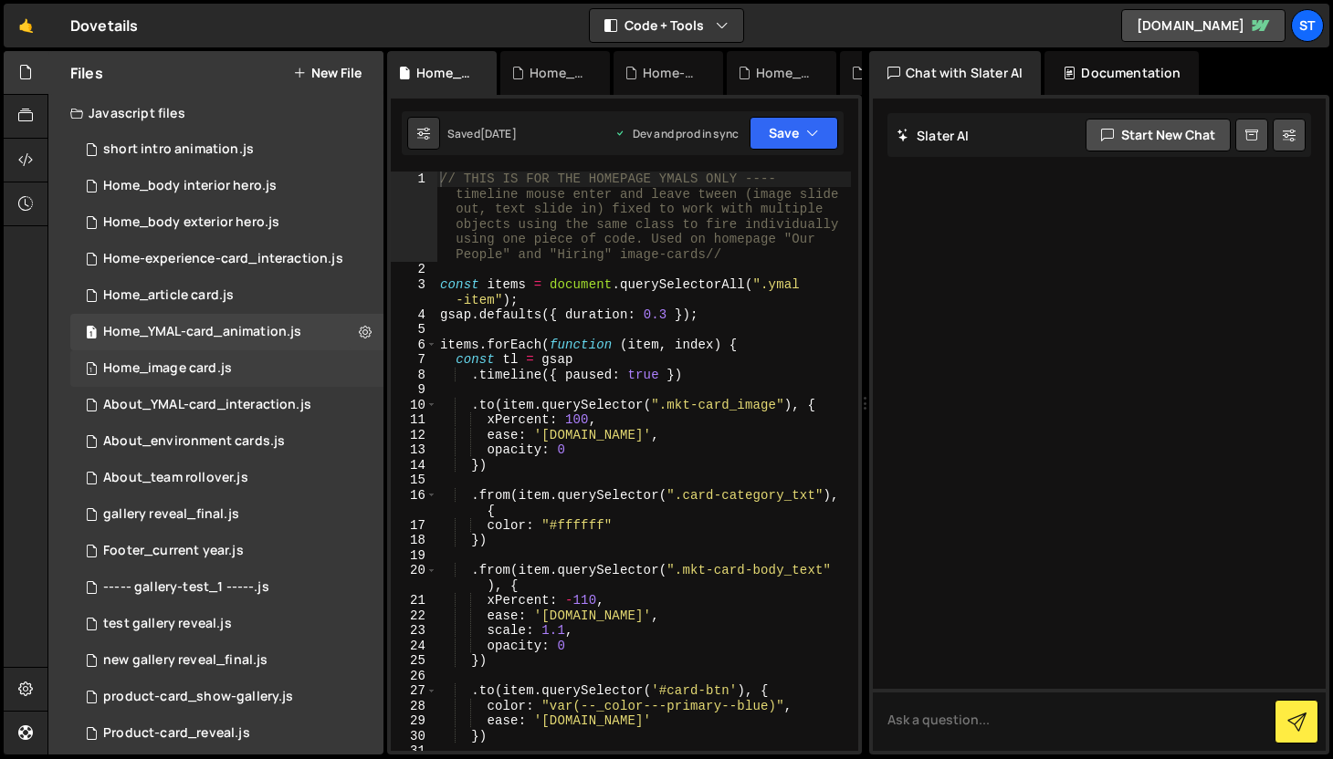
click at [209, 370] on div "Home_image card.js" at bounding box center [167, 369] width 129 height 16
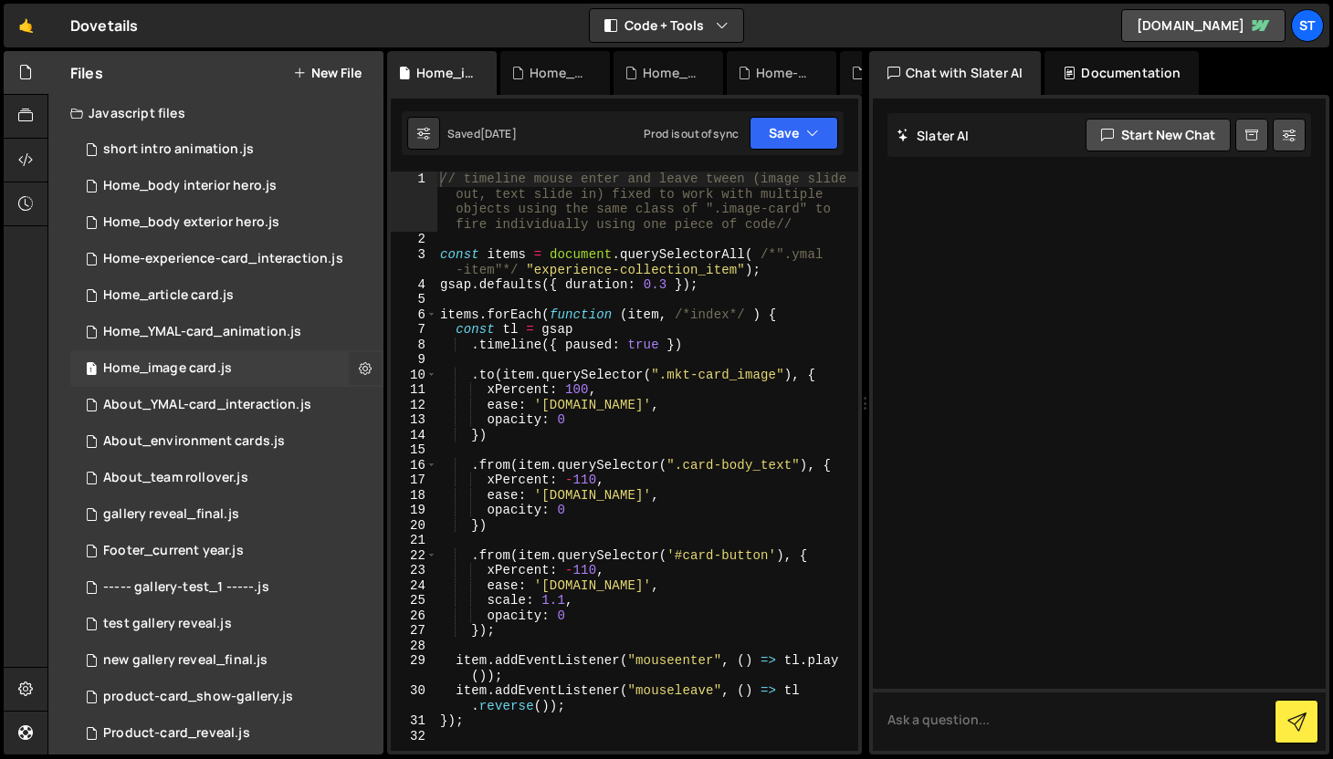
click at [359, 365] on icon at bounding box center [365, 368] width 13 height 17
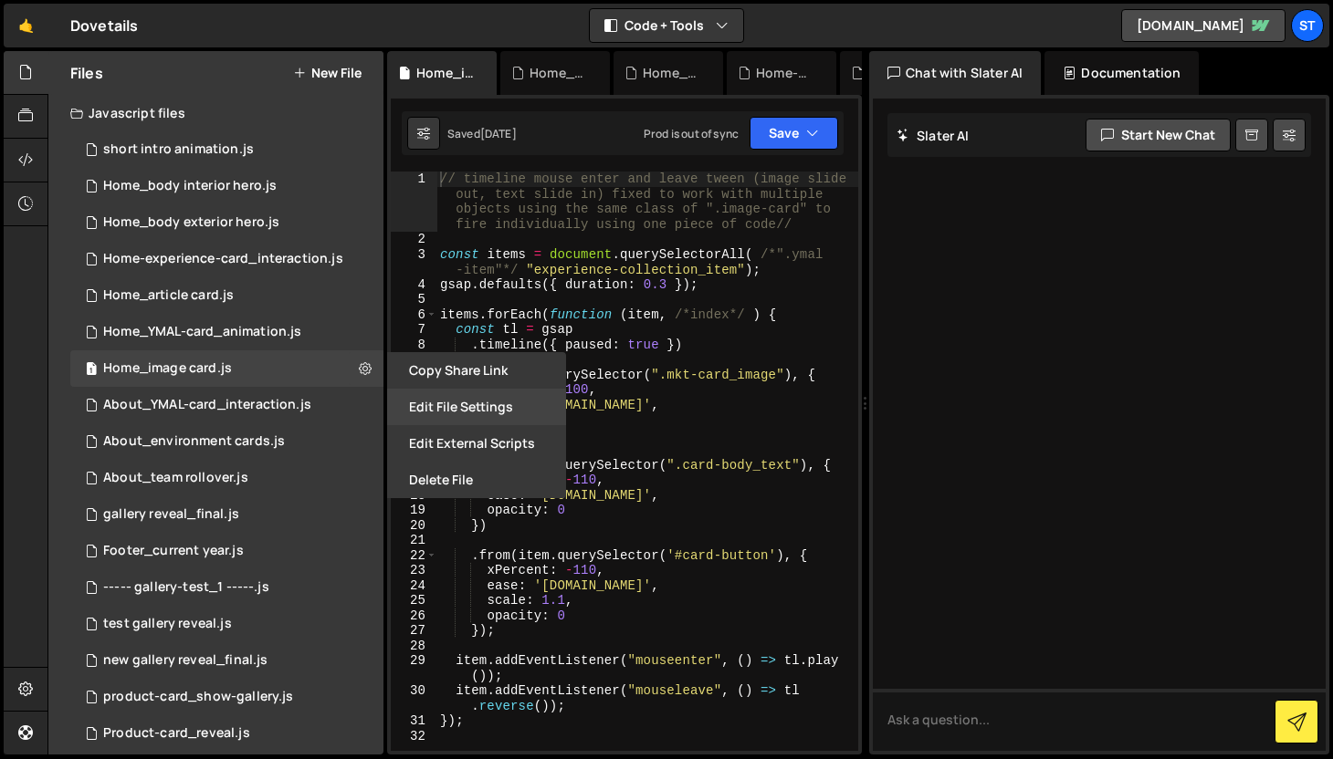
click at [461, 410] on button "Edit File Settings" at bounding box center [476, 407] width 179 height 37
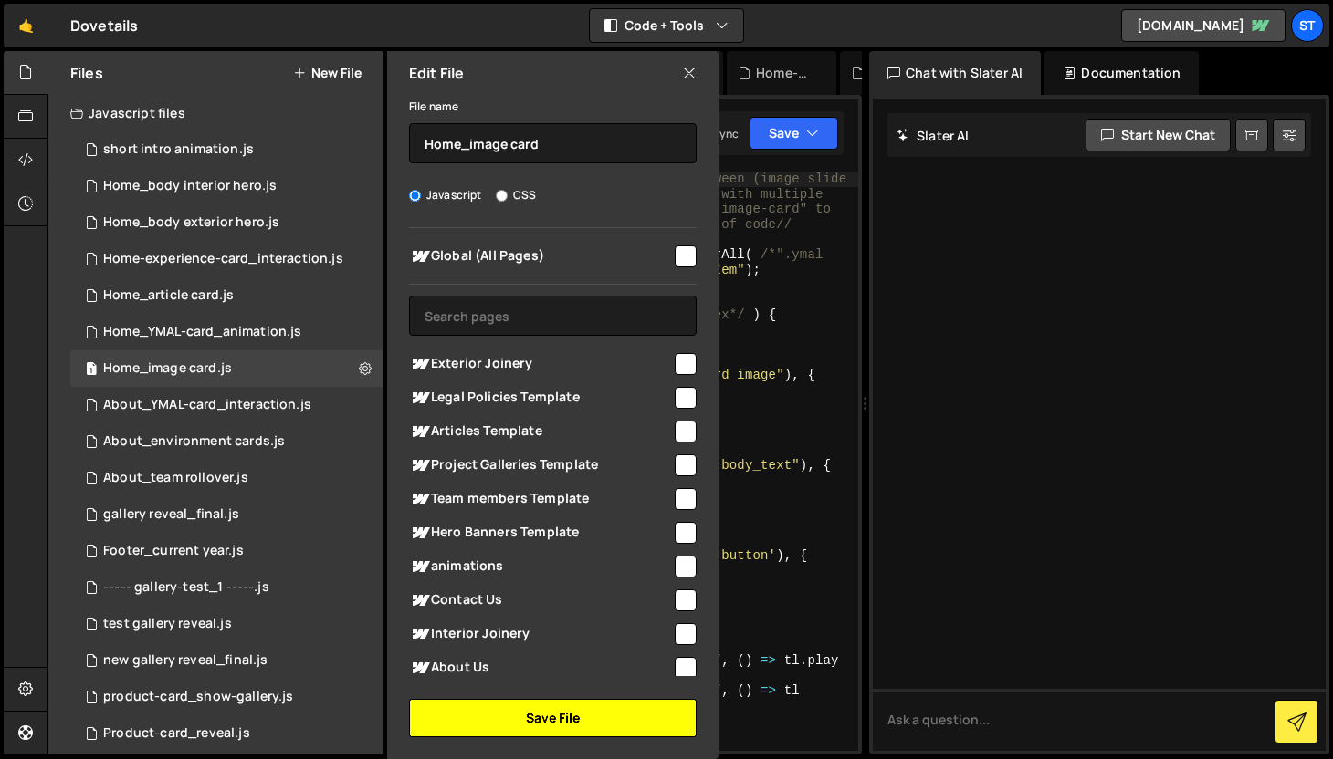
click at [574, 710] on button "Save File" at bounding box center [553, 718] width 288 height 38
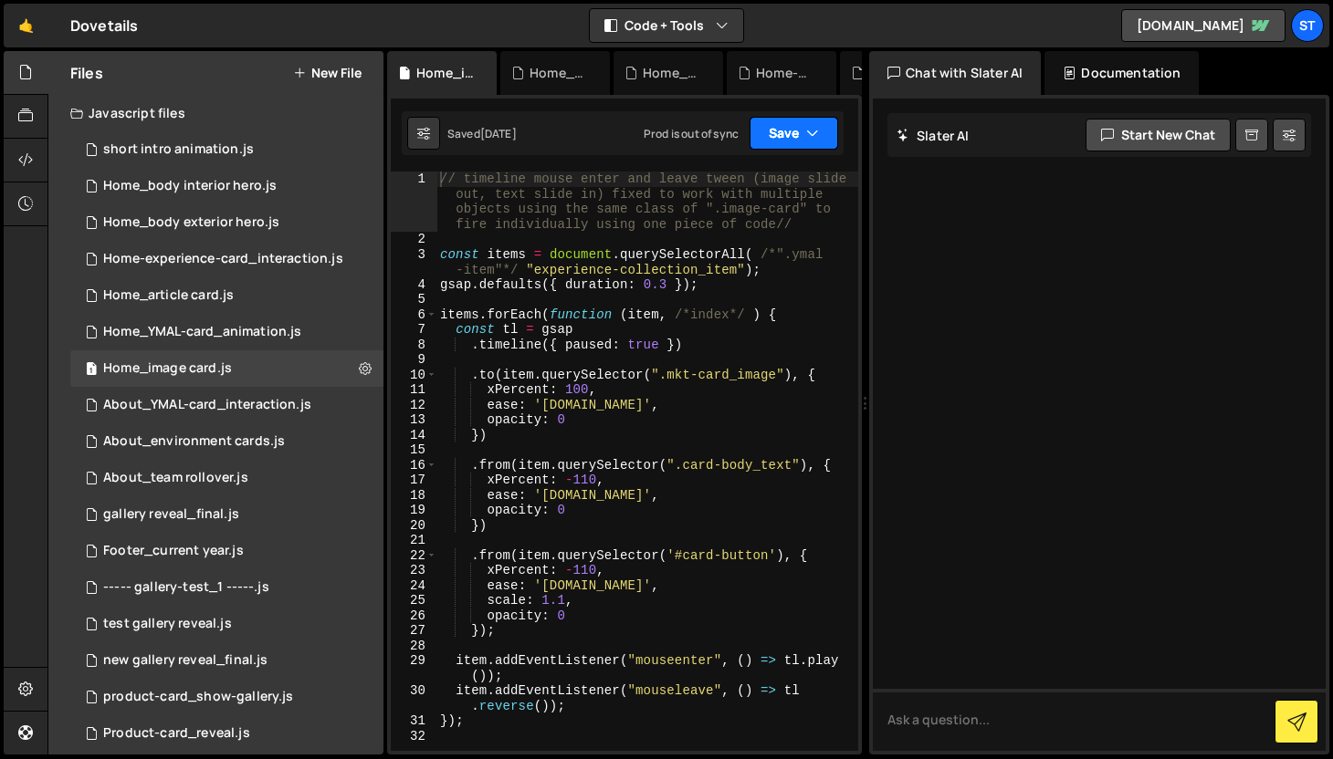
click at [818, 130] on icon "button" at bounding box center [812, 133] width 13 height 18
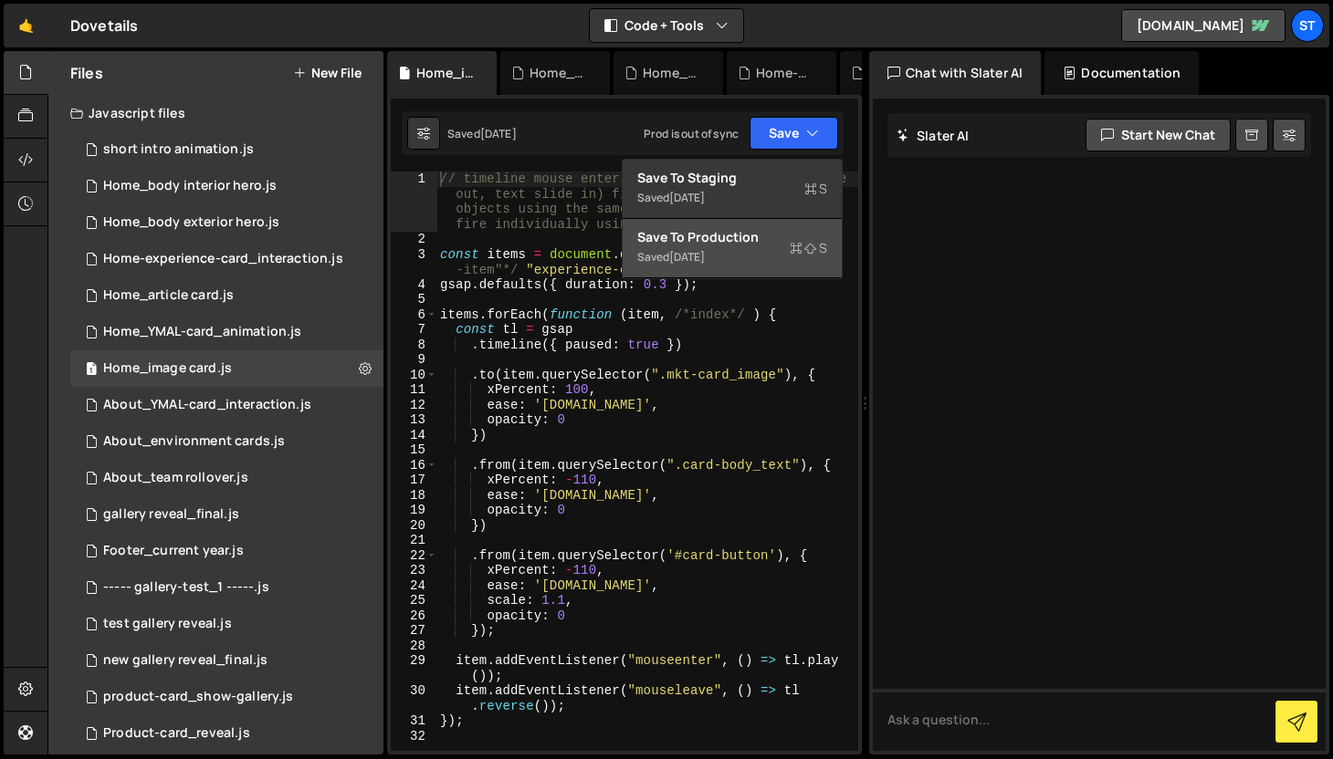
click at [614, 114] on div "Saved [DATE] Prod is out of sync Upgrade to Edit Save Save to Staging S Saved […" at bounding box center [623, 133] width 442 height 44
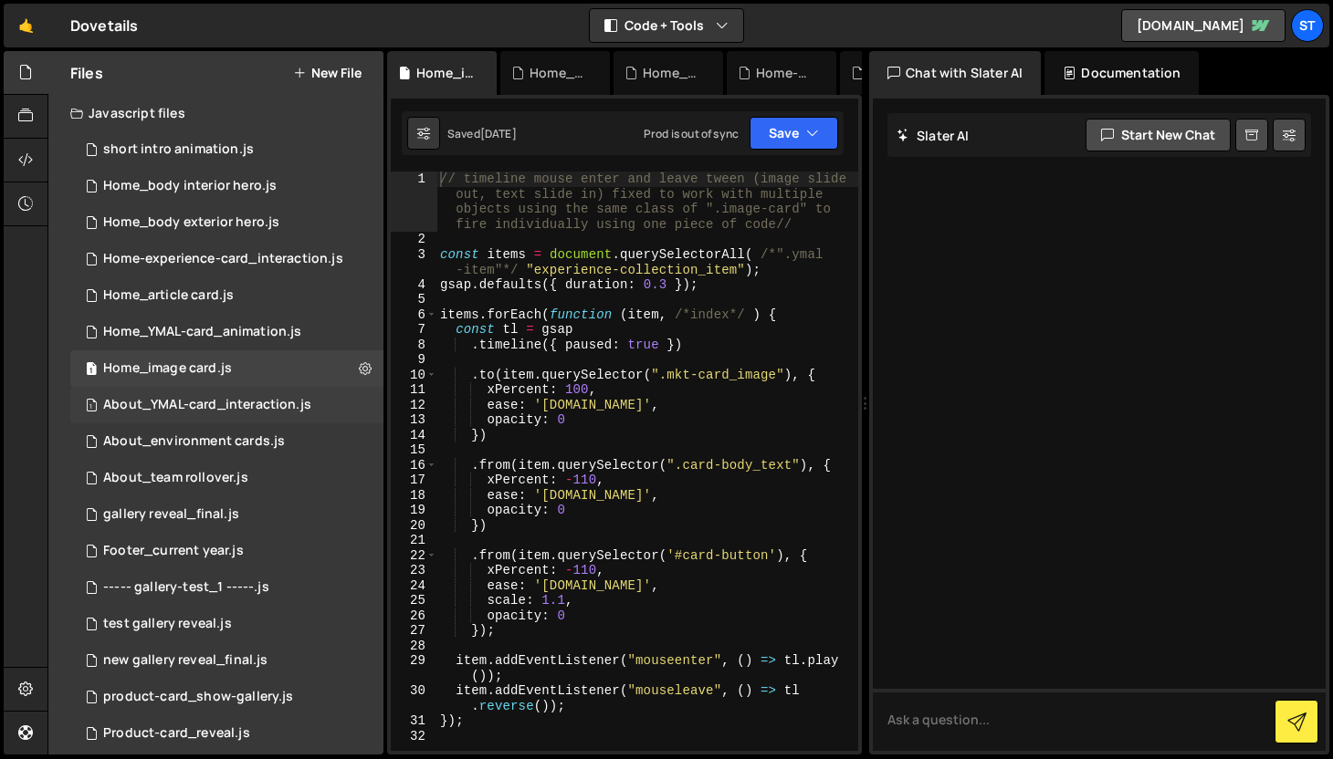
click at [267, 403] on div "About_YMAL-card_interaction.js" at bounding box center [207, 405] width 208 height 16
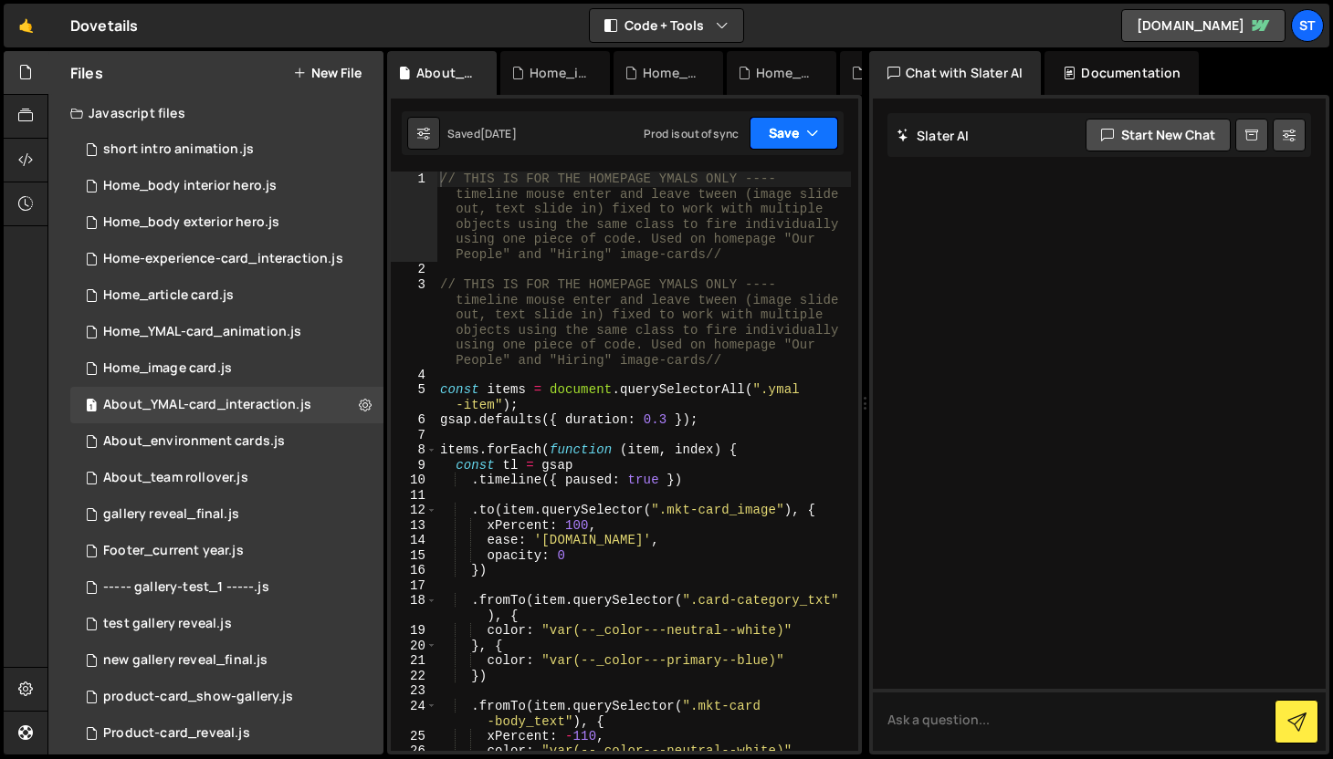
click at [801, 120] on button "Save" at bounding box center [793, 133] width 89 height 33
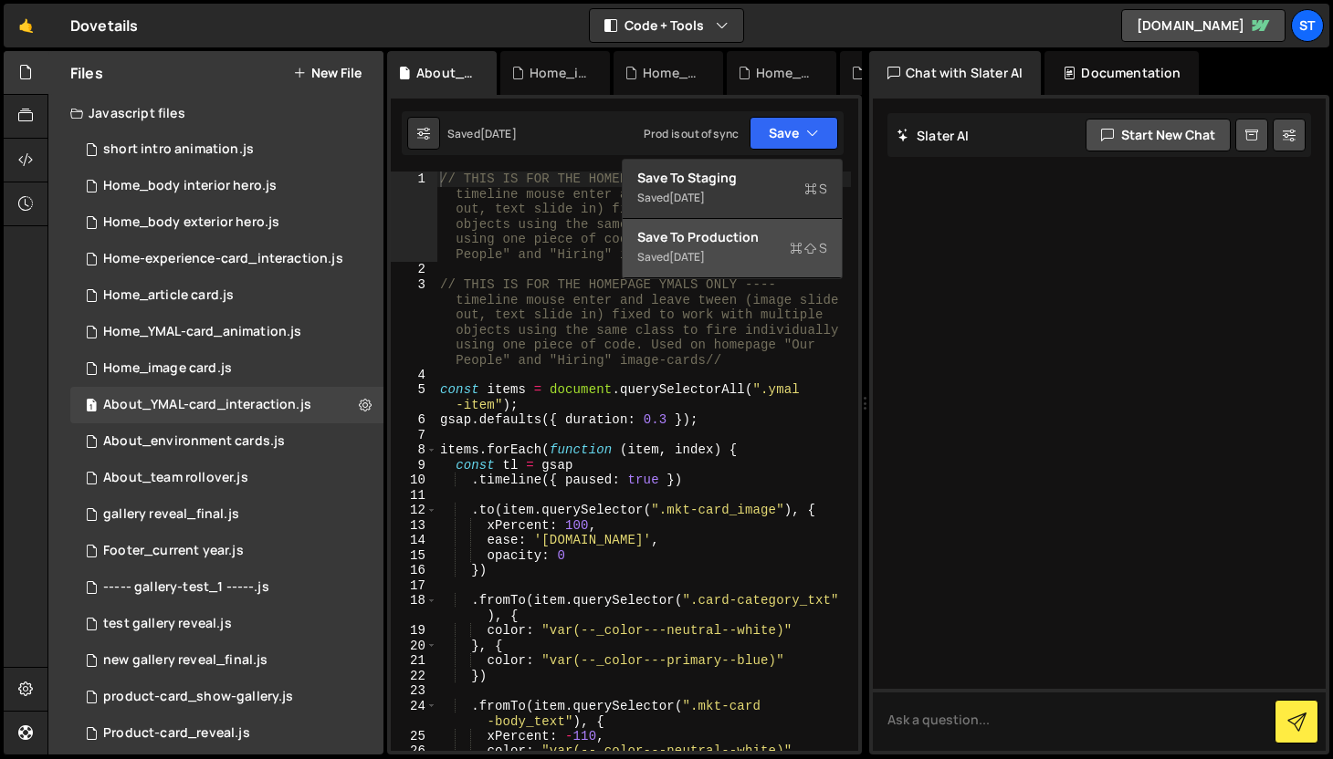
click at [705, 256] on div "[DATE]" at bounding box center [687, 257] width 36 height 16
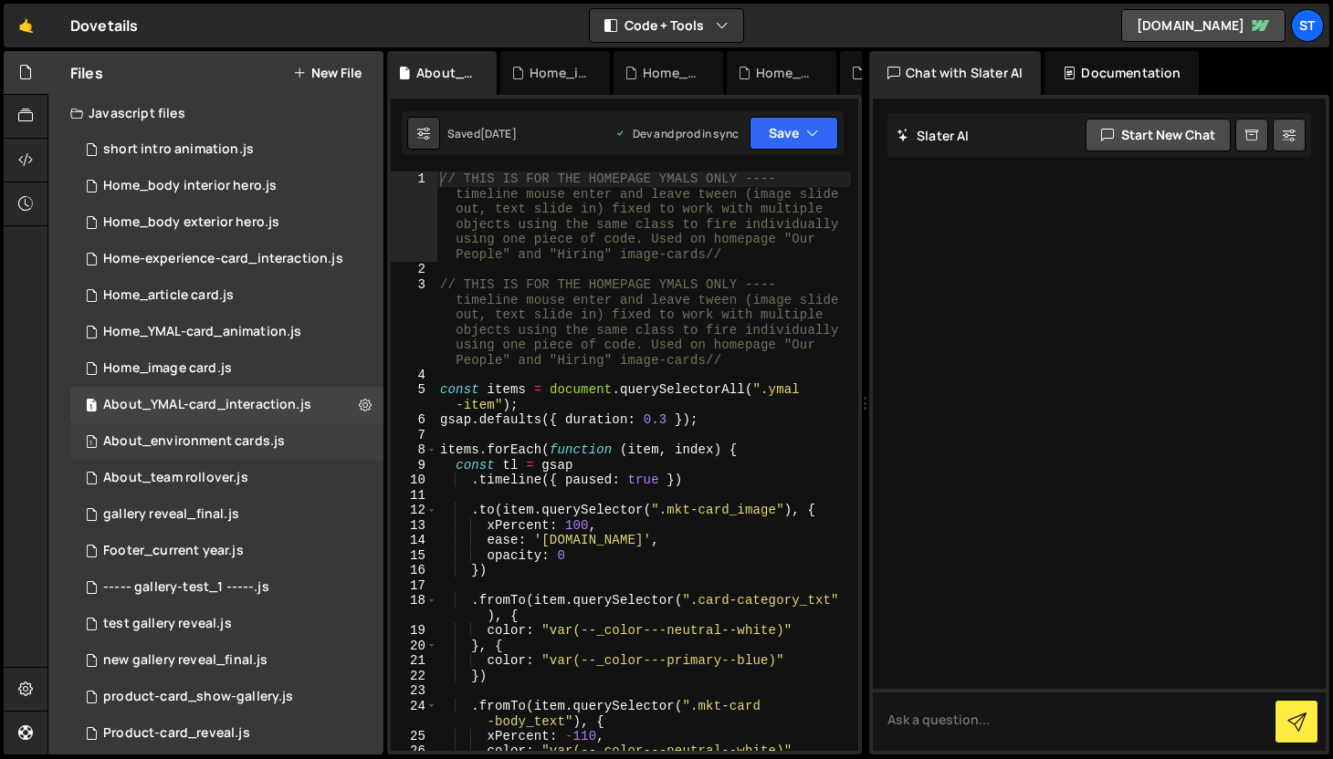
click at [279, 444] on div "About_environment cards.js" at bounding box center [194, 442] width 182 height 16
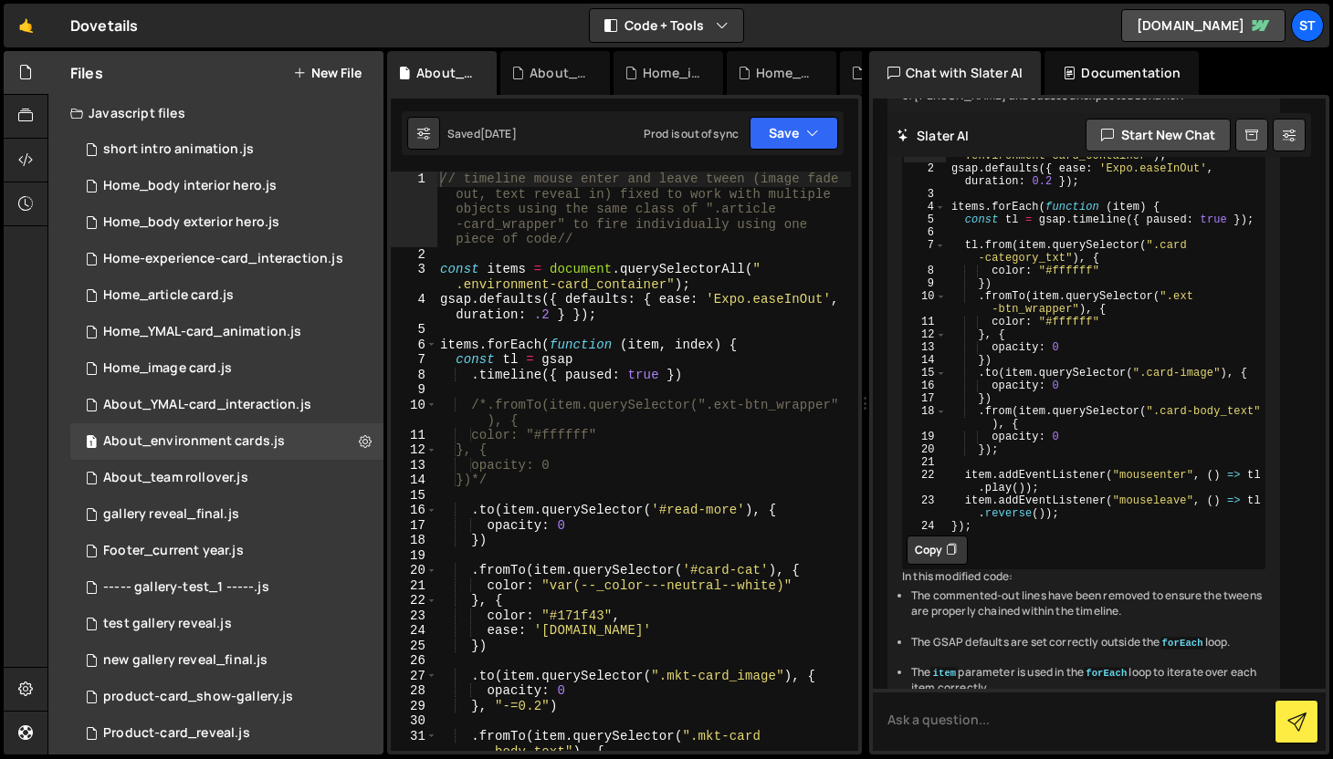
scroll to position [1057, 0]
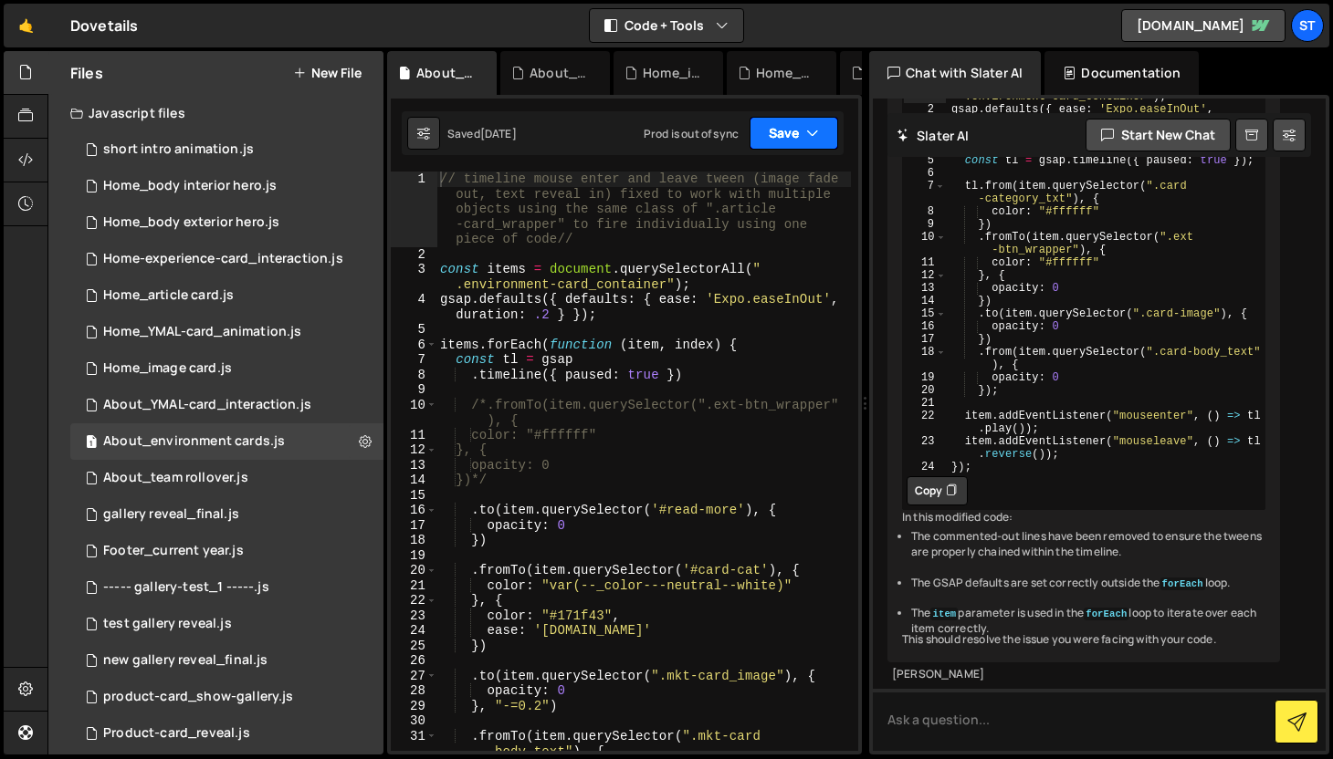
click at [809, 132] on icon "button" at bounding box center [812, 133] width 13 height 18
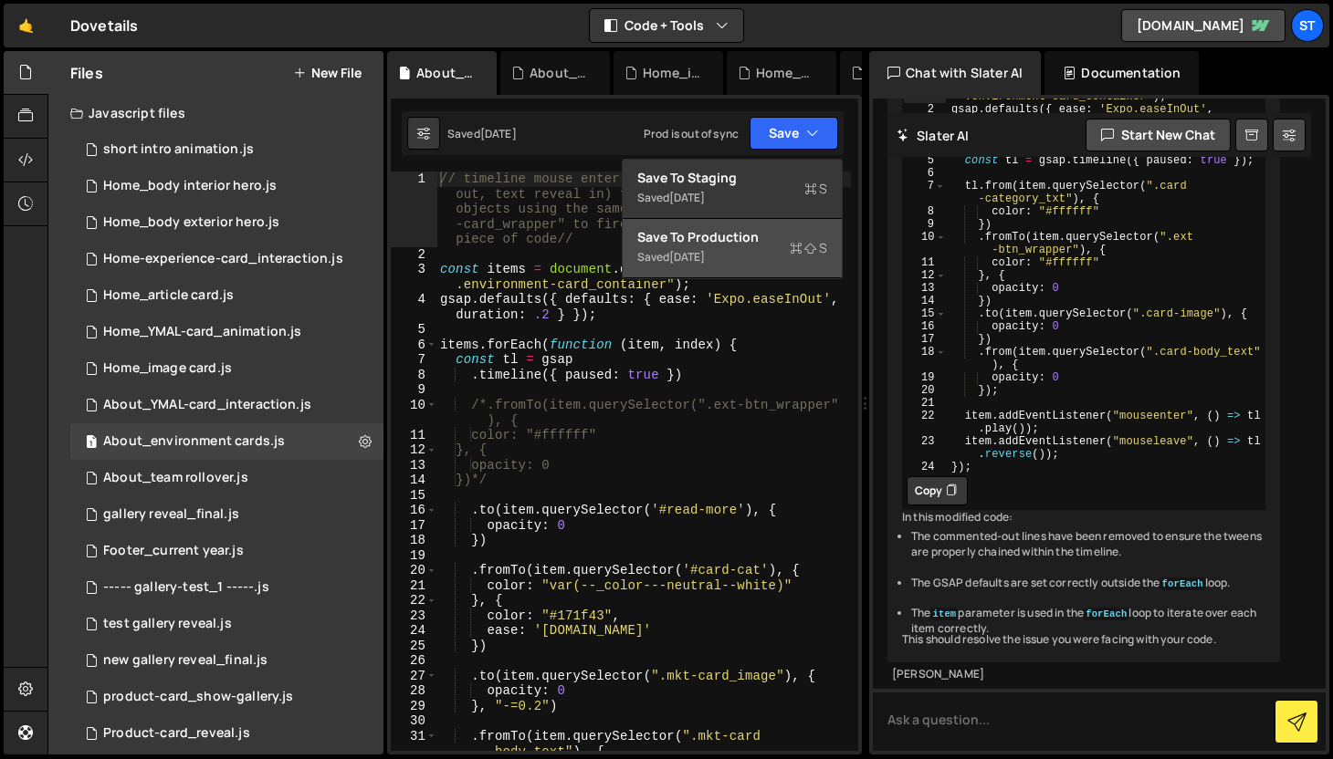
click at [705, 250] on div "[DATE]" at bounding box center [687, 257] width 36 height 16
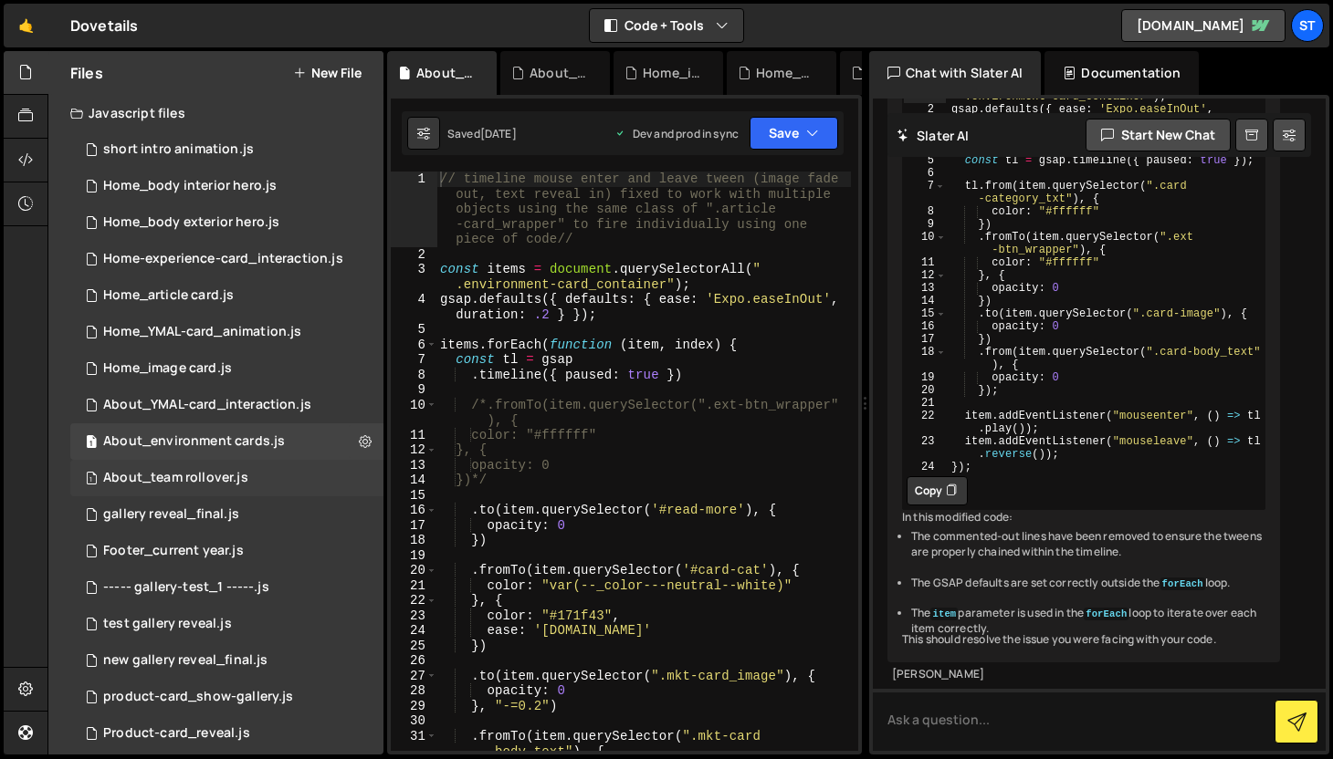
click at [215, 485] on div "About_team rollover.js" at bounding box center [175, 478] width 145 height 16
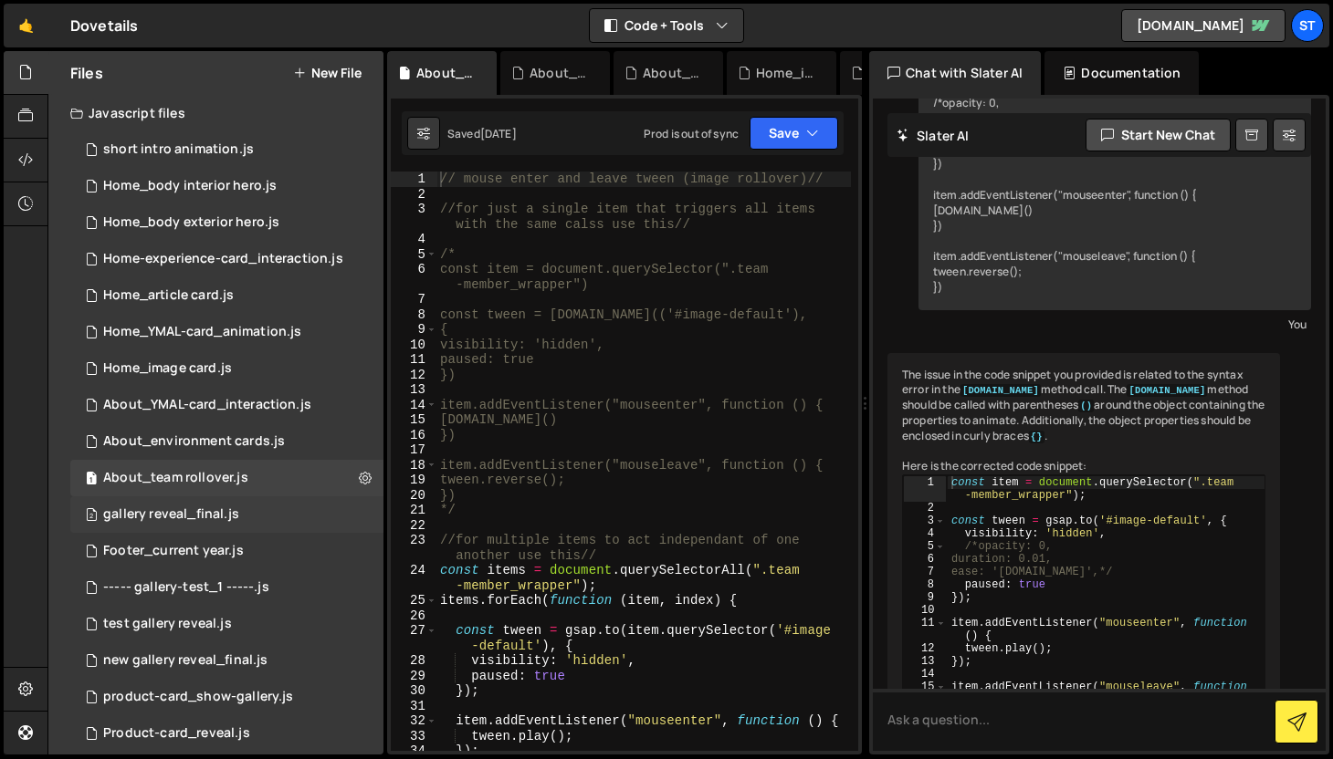
scroll to position [3220, 0]
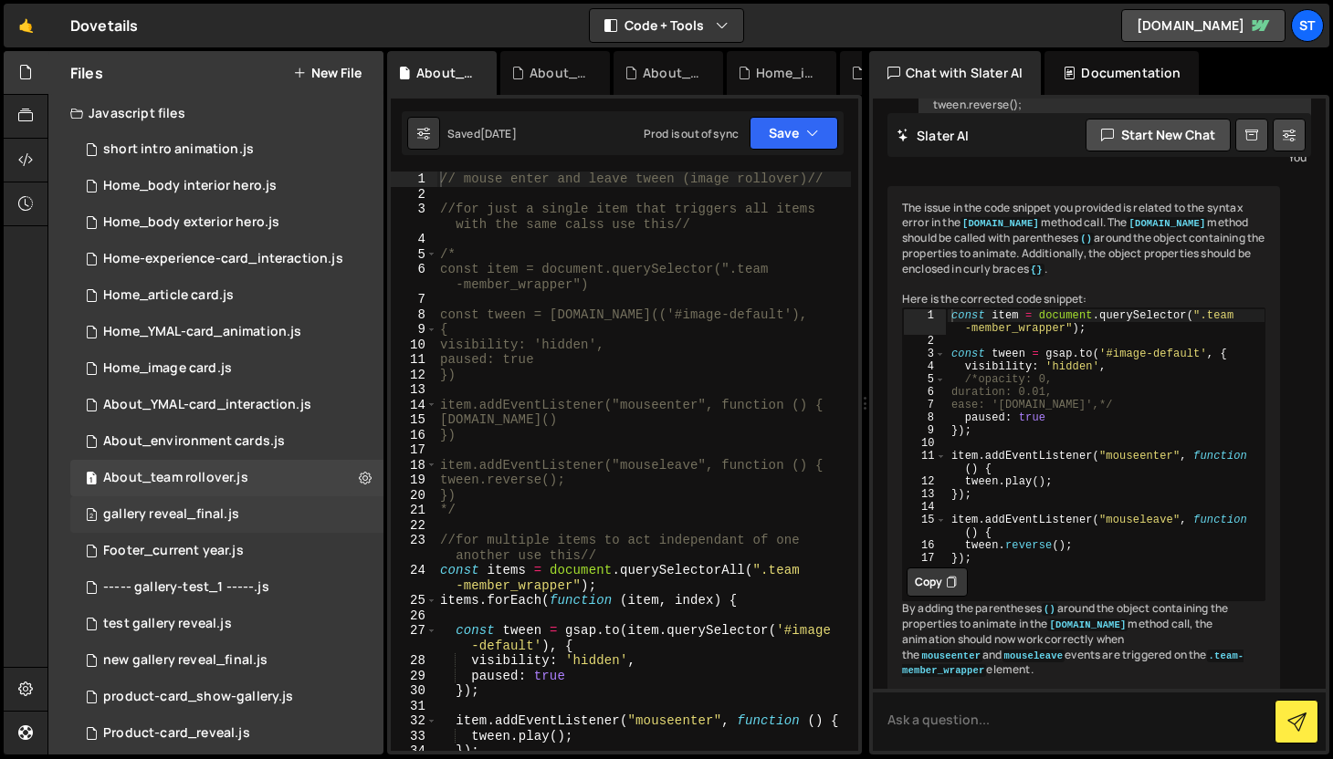
click at [214, 519] on div "gallery reveal_final.js" at bounding box center [171, 515] width 136 height 16
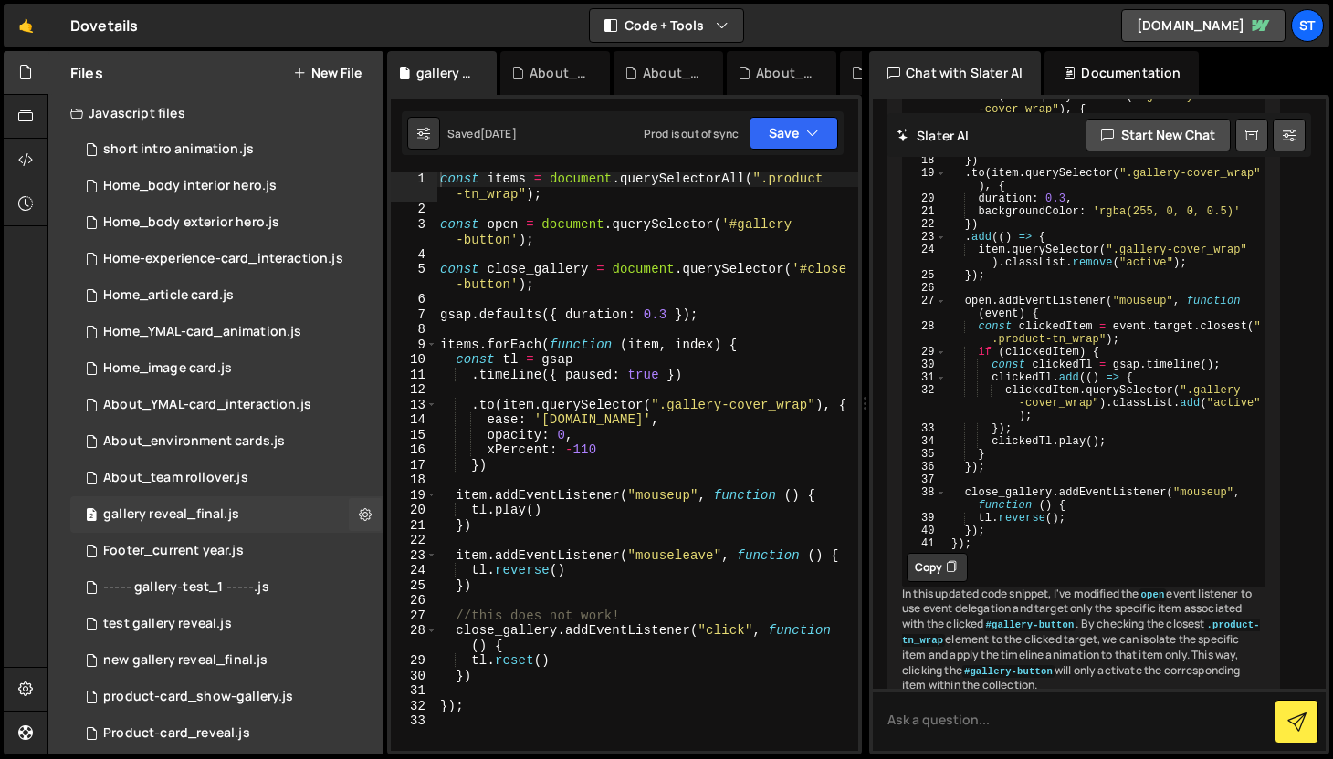
scroll to position [603, 0]
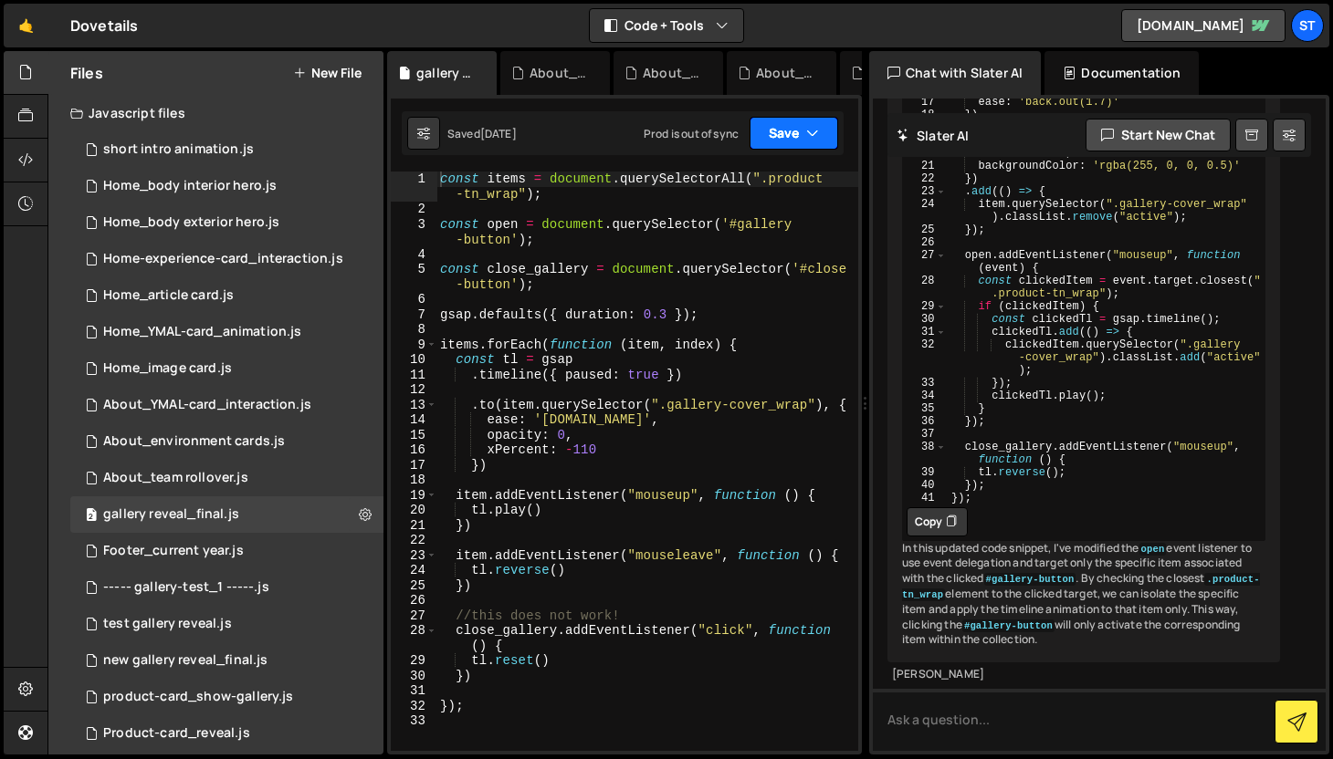
click at [803, 130] on button "Save" at bounding box center [793, 133] width 89 height 33
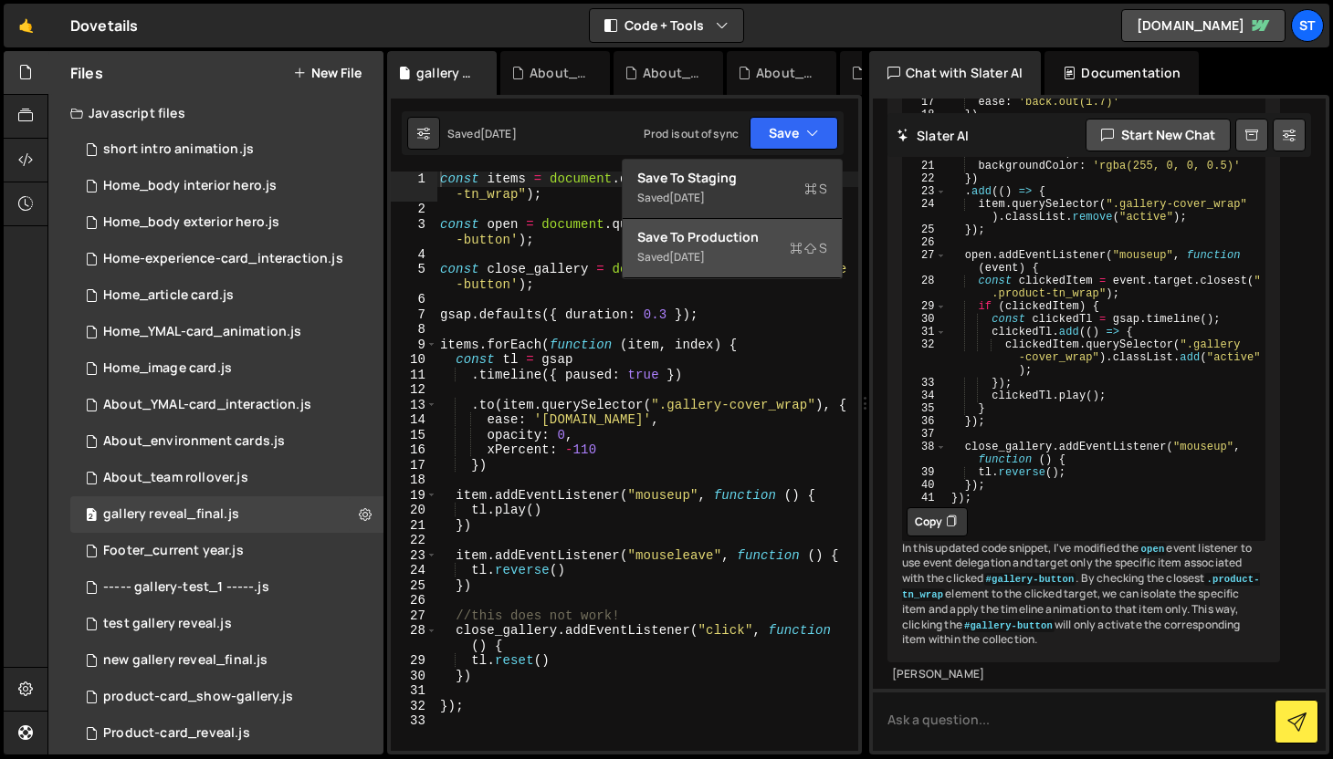
click at [755, 249] on button "Save to Production S Saved [DATE]" at bounding box center [732, 248] width 219 height 59
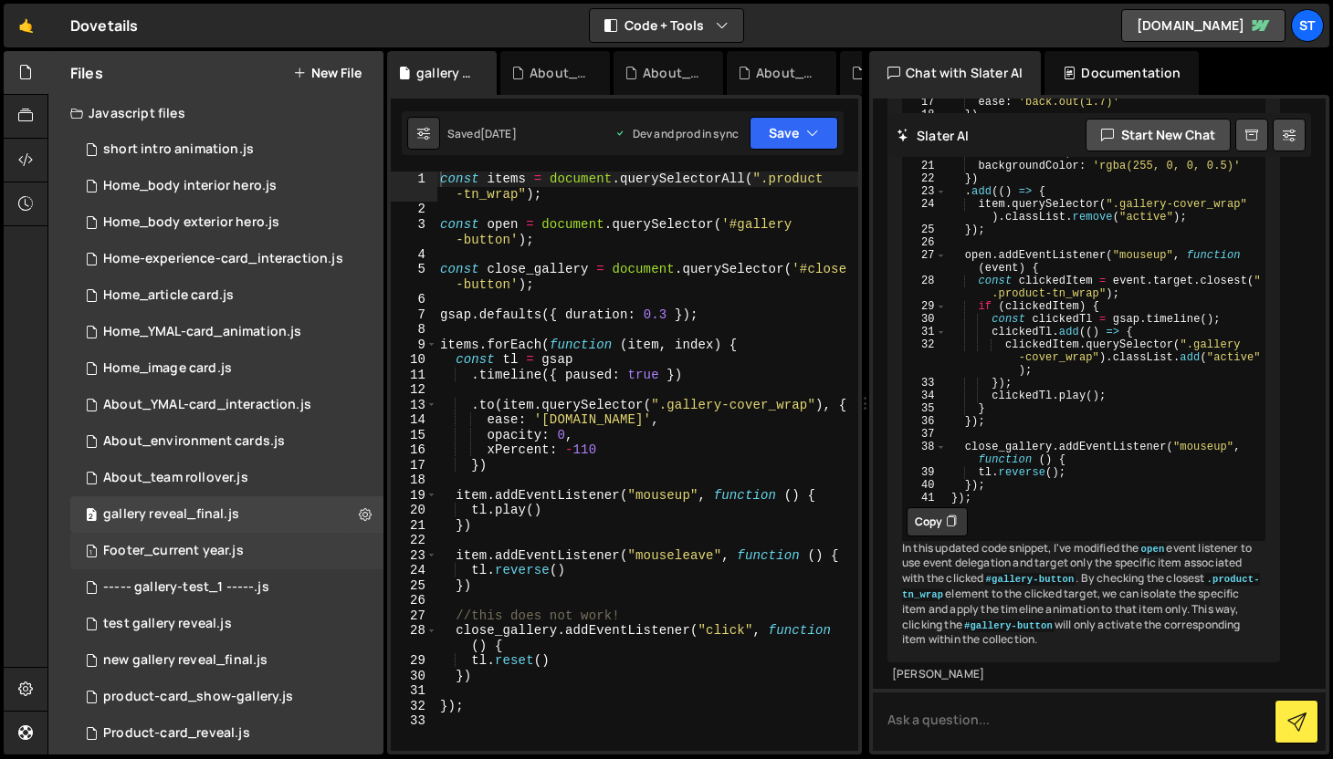
click at [222, 564] on div "1 Footer_current year.js 0" at bounding box center [226, 551] width 313 height 37
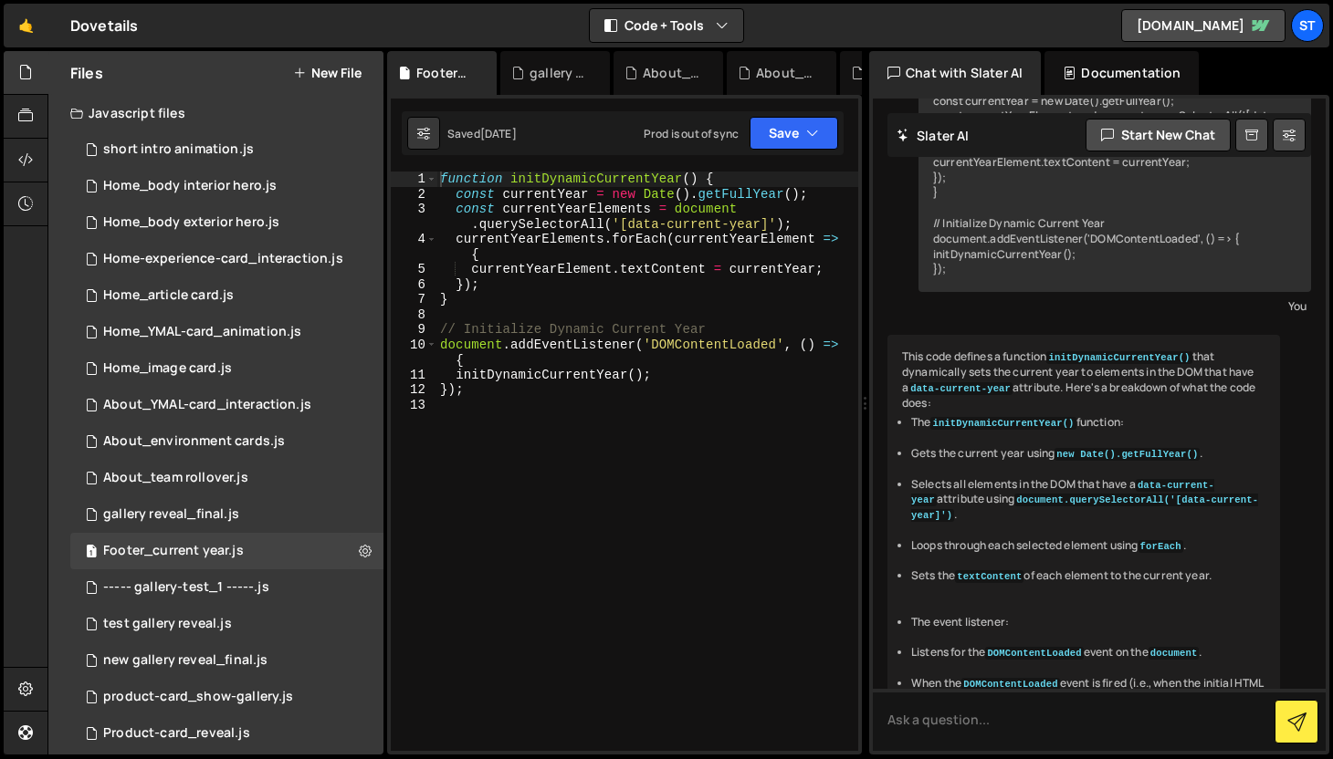
scroll to position [319, 0]
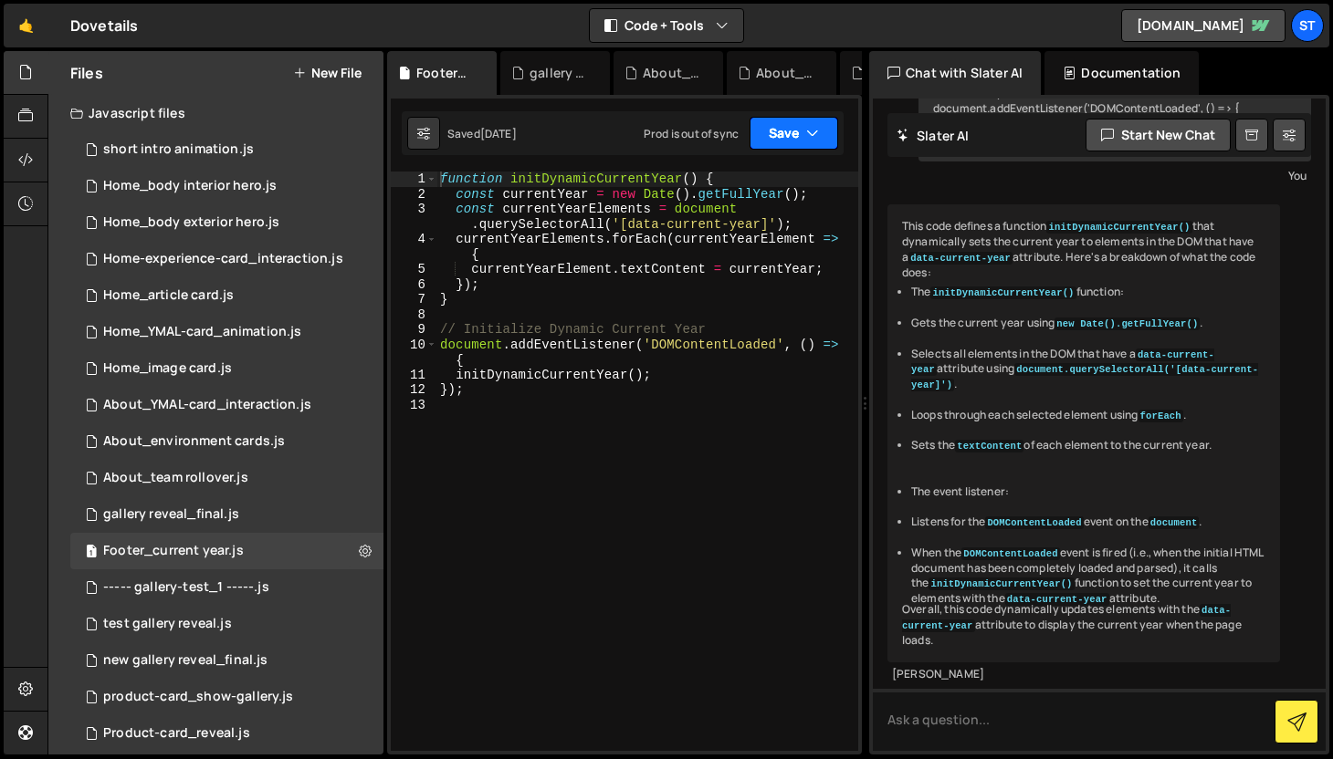
click at [820, 129] on button "Save" at bounding box center [793, 133] width 89 height 33
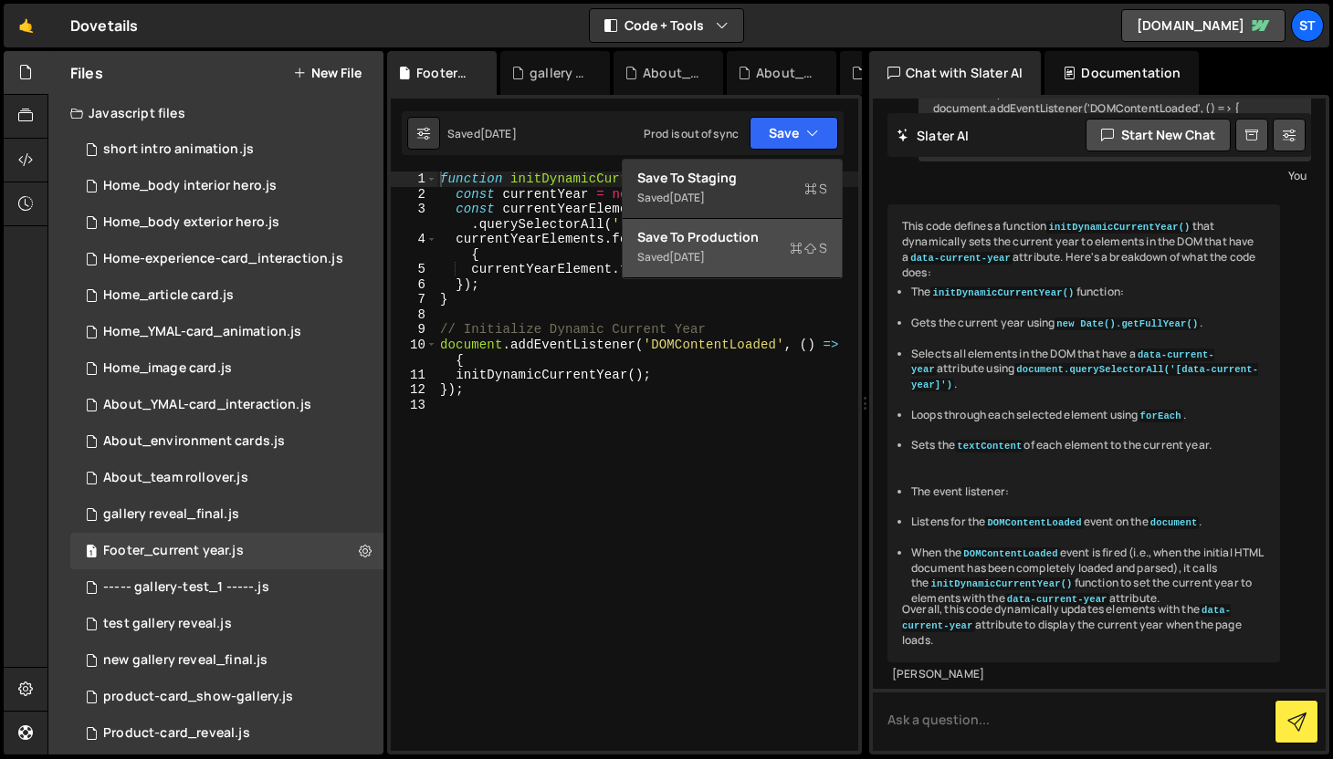
click at [752, 240] on div "Save to Production S" at bounding box center [732, 237] width 190 height 18
